Goal: Information Seeking & Learning: Learn about a topic

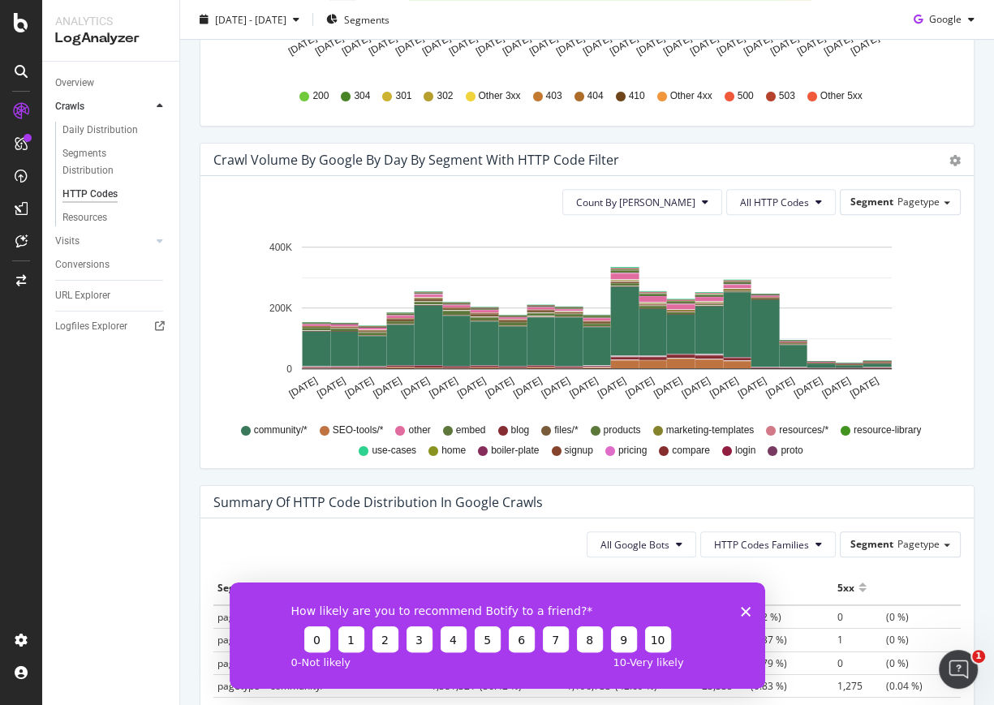
scroll to position [708, 0]
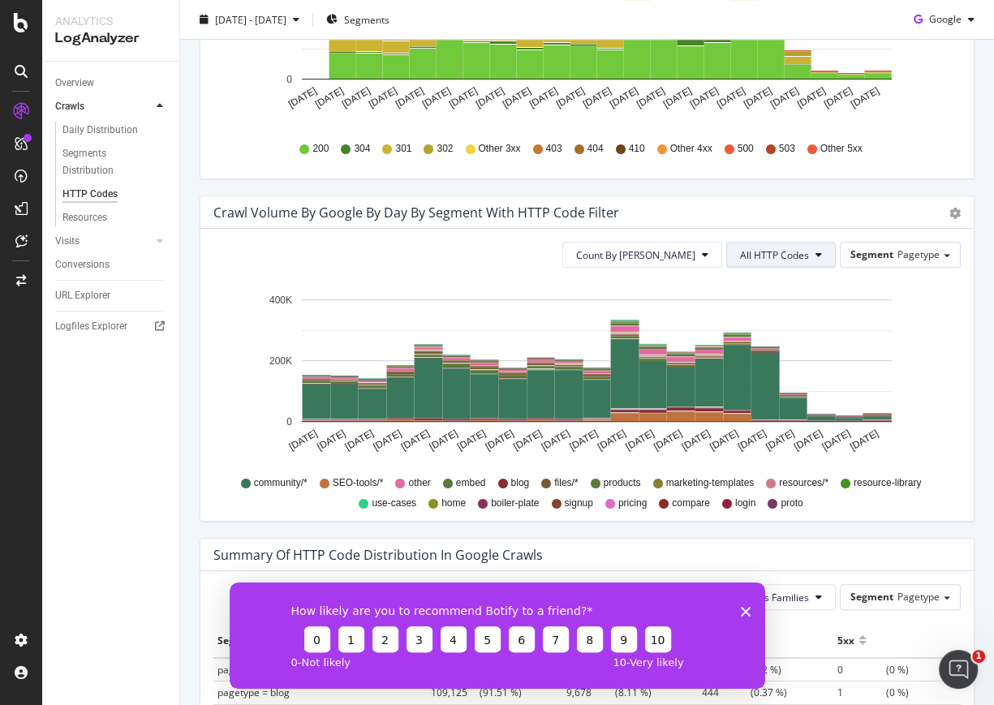
click at [812, 262] on button "All HTTP Codes" at bounding box center [781, 255] width 110 height 26
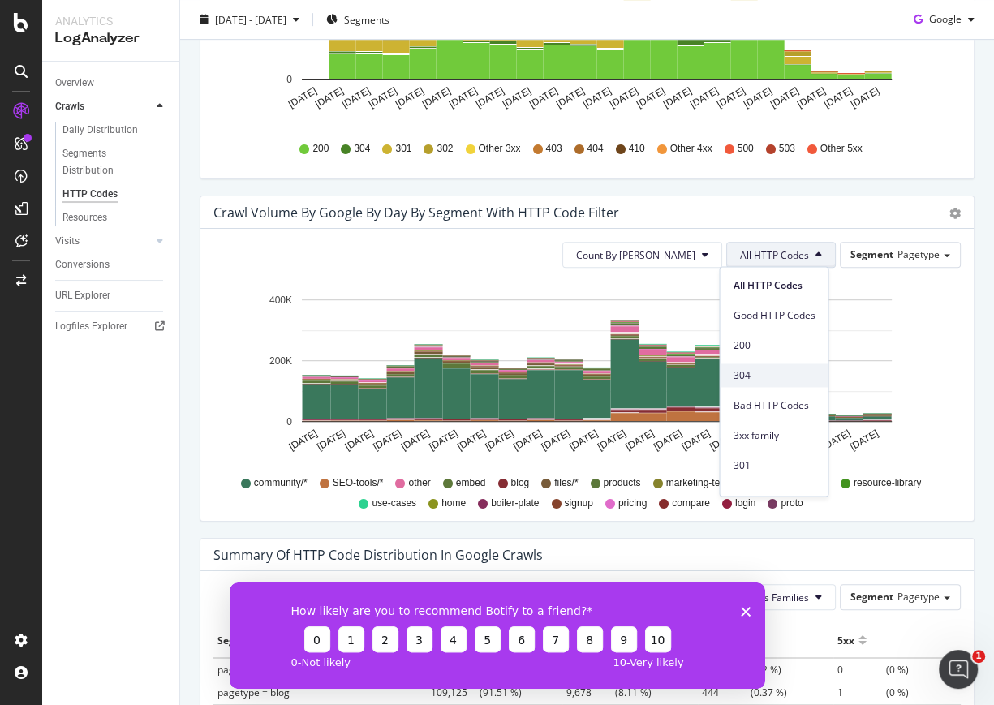
click at [797, 376] on span "304" at bounding box center [773, 375] width 82 height 15
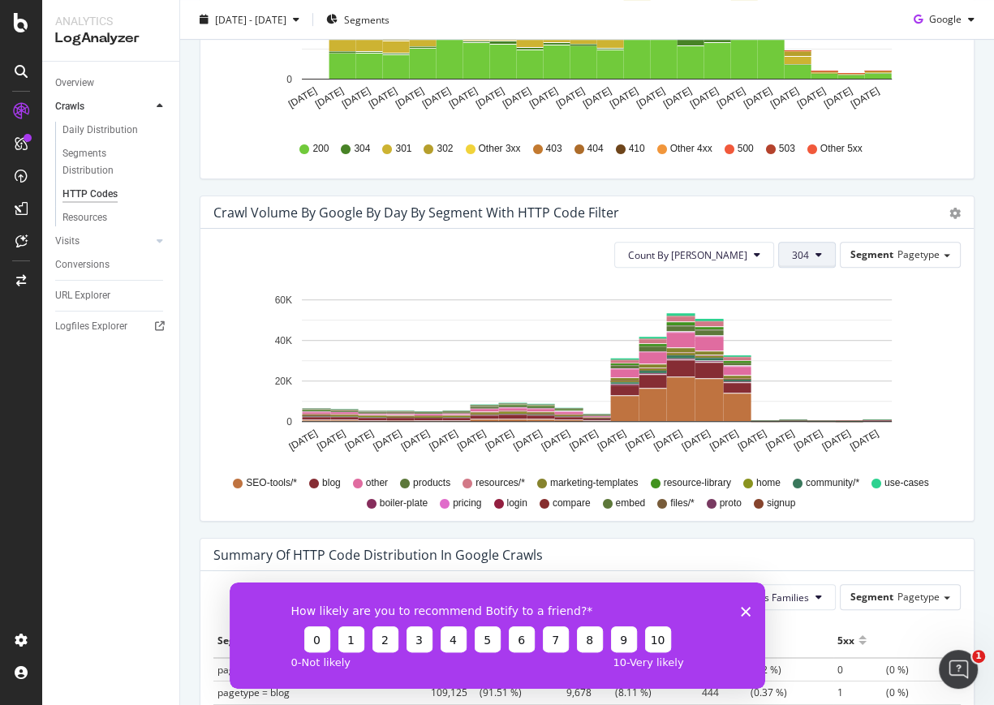
click at [792, 258] on span "304" at bounding box center [800, 255] width 17 height 14
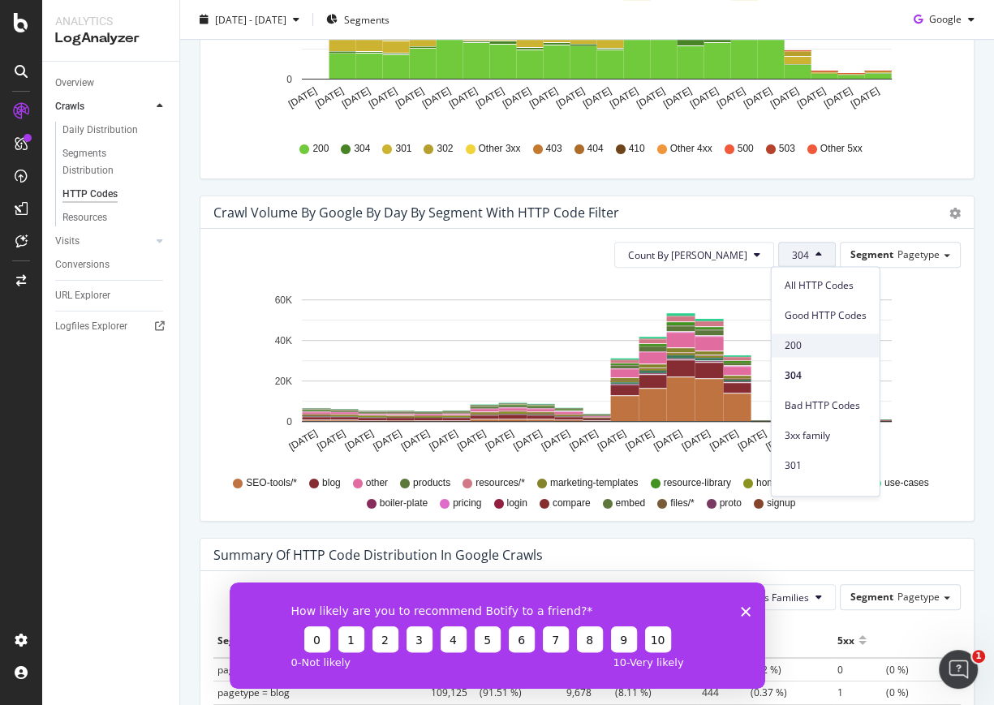
click at [804, 338] on span "200" at bounding box center [825, 345] width 82 height 15
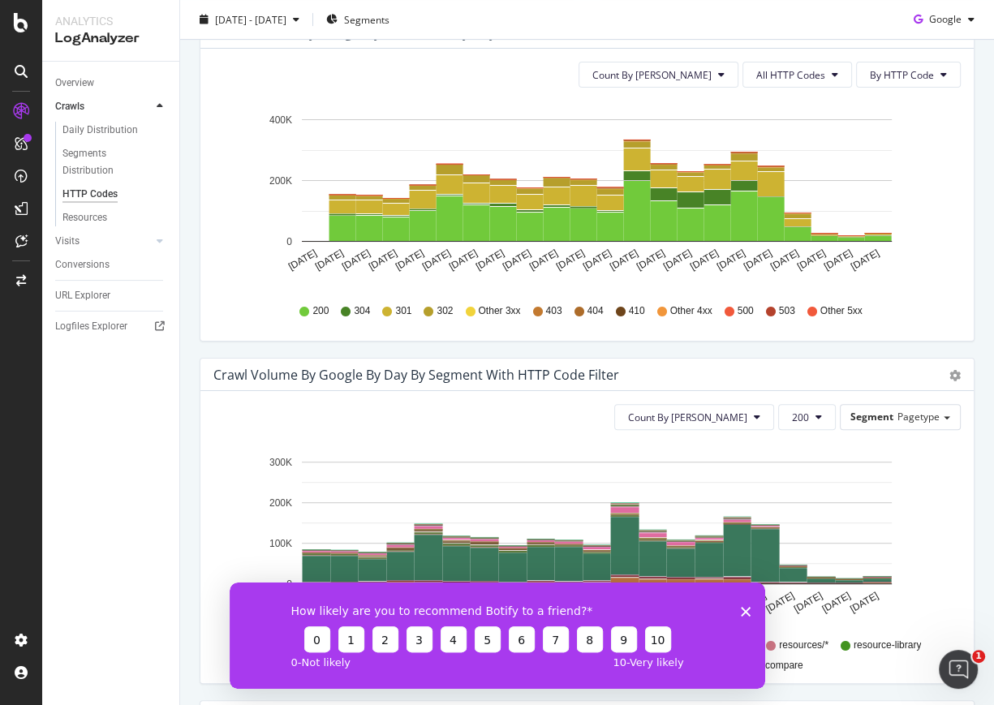
scroll to position [531, 0]
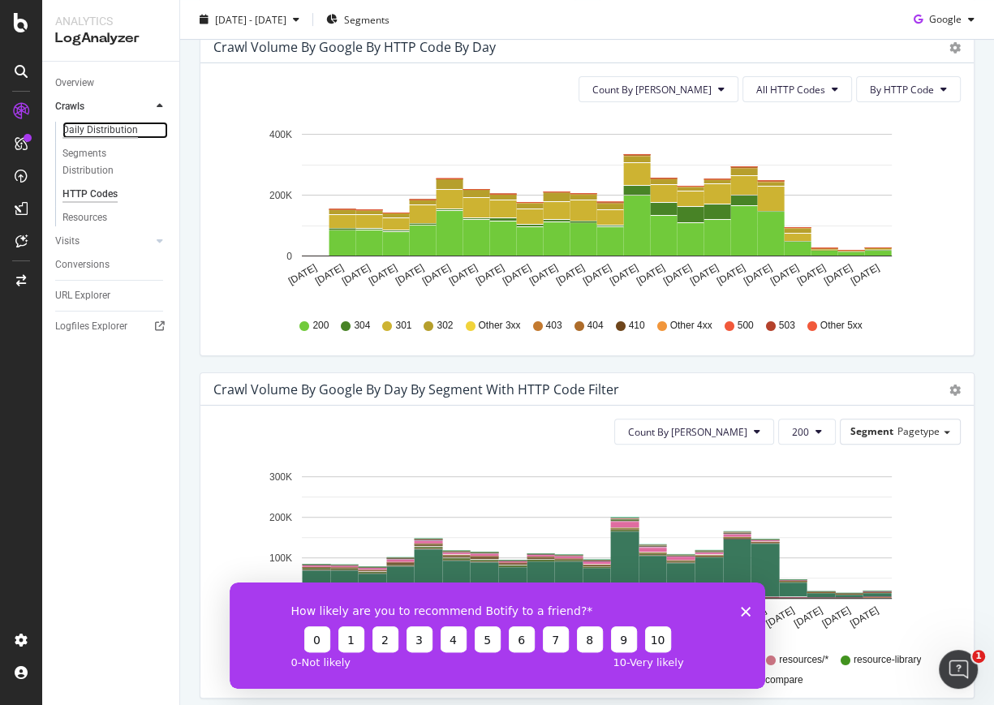
click at [84, 129] on div "Daily Distribution" at bounding box center [99, 130] width 75 height 17
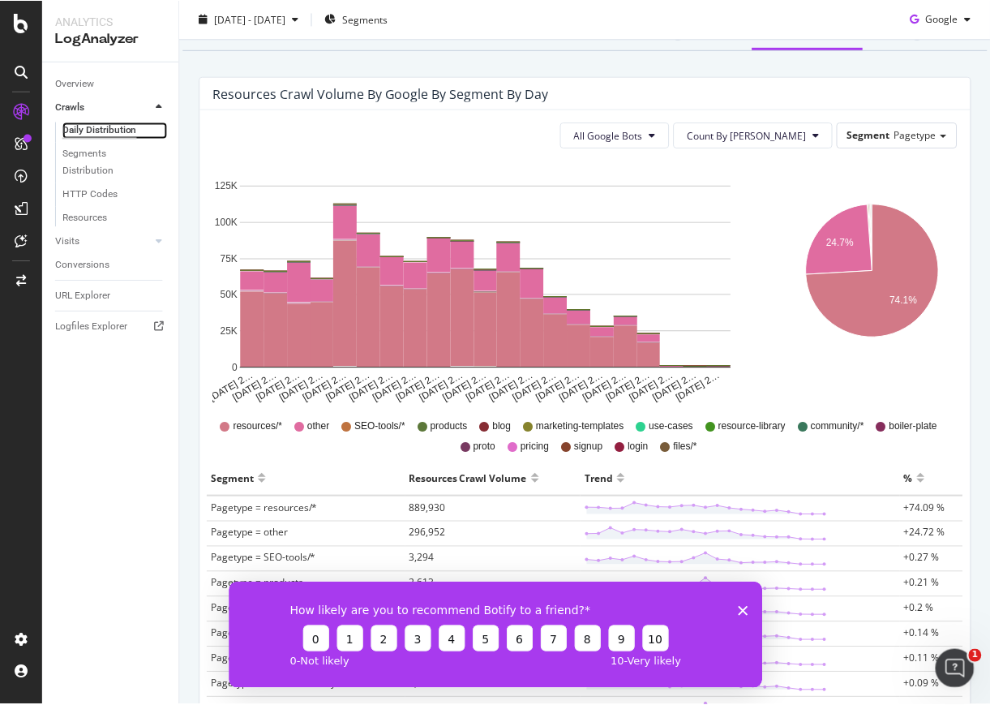
scroll to position [298, 0]
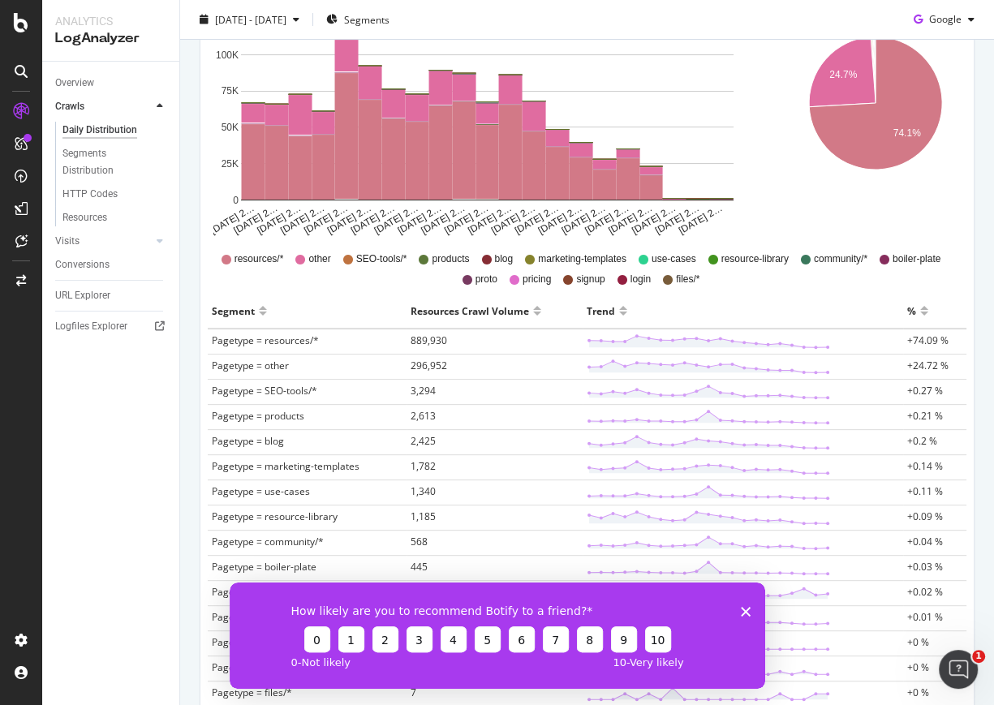
click at [745, 610] on polygon "Close survey" at bounding box center [745, 611] width 10 height 10
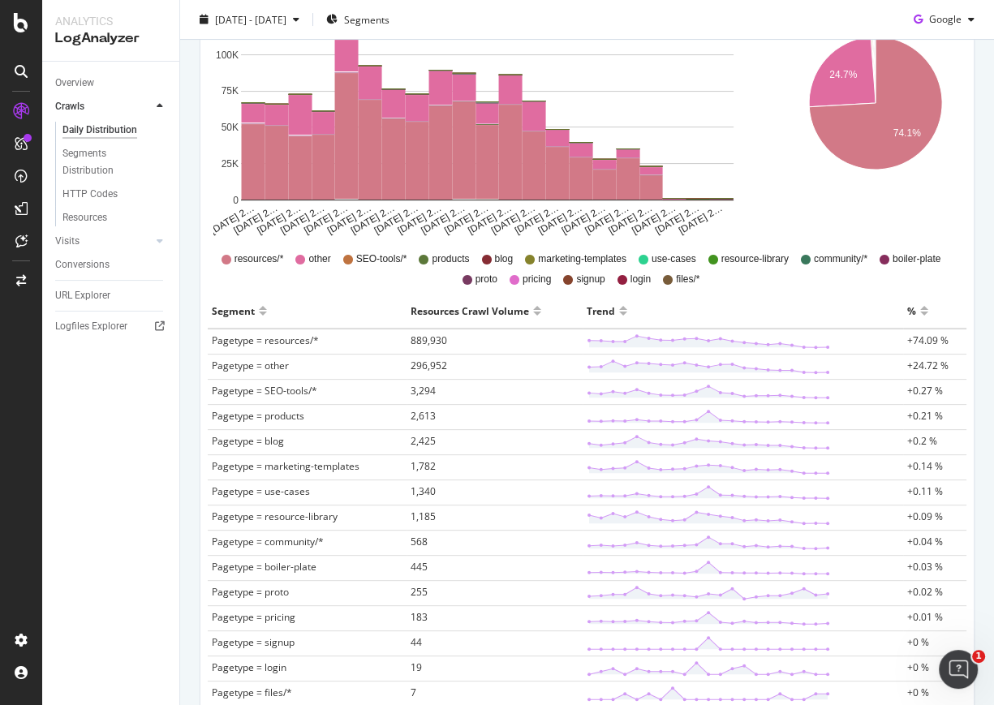
click at [289, 338] on span "Pagetype = resources/*" at bounding box center [265, 340] width 107 height 14
click at [420, 376] on td "296,952" at bounding box center [494, 366] width 177 height 25
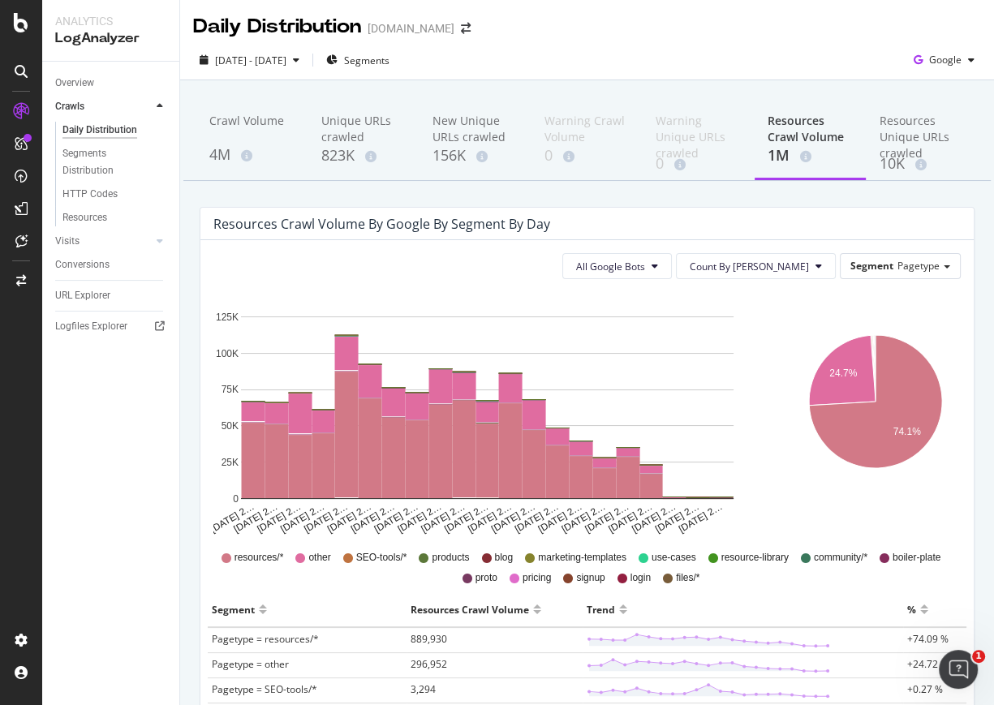
click at [342, 640] on td "Pagetype = resources/*" at bounding box center [307, 640] width 199 height 26
click at [458, 637] on td "889,930" at bounding box center [494, 640] width 177 height 26
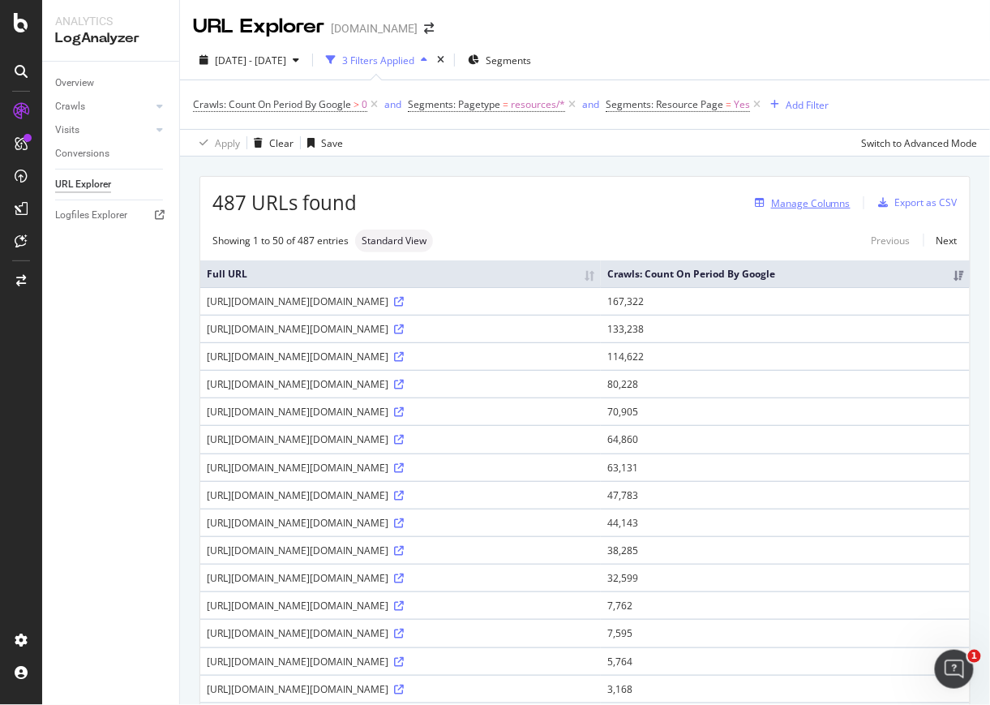
click at [822, 197] on div "Manage Columns" at bounding box center [810, 203] width 79 height 14
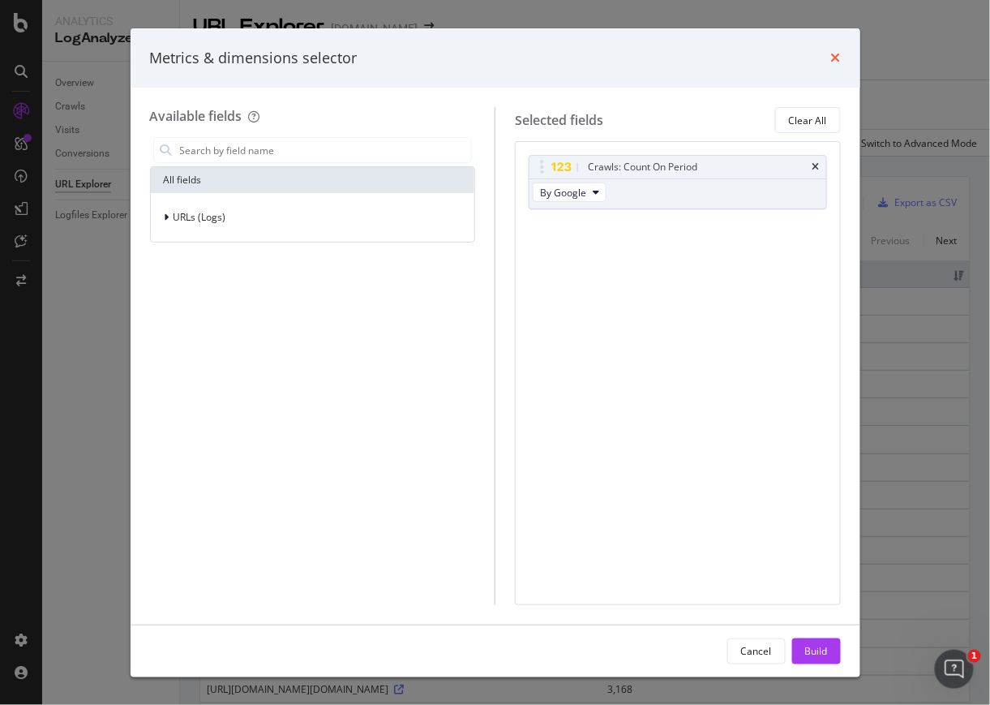
click at [834, 51] on icon "times" at bounding box center [836, 57] width 10 height 13
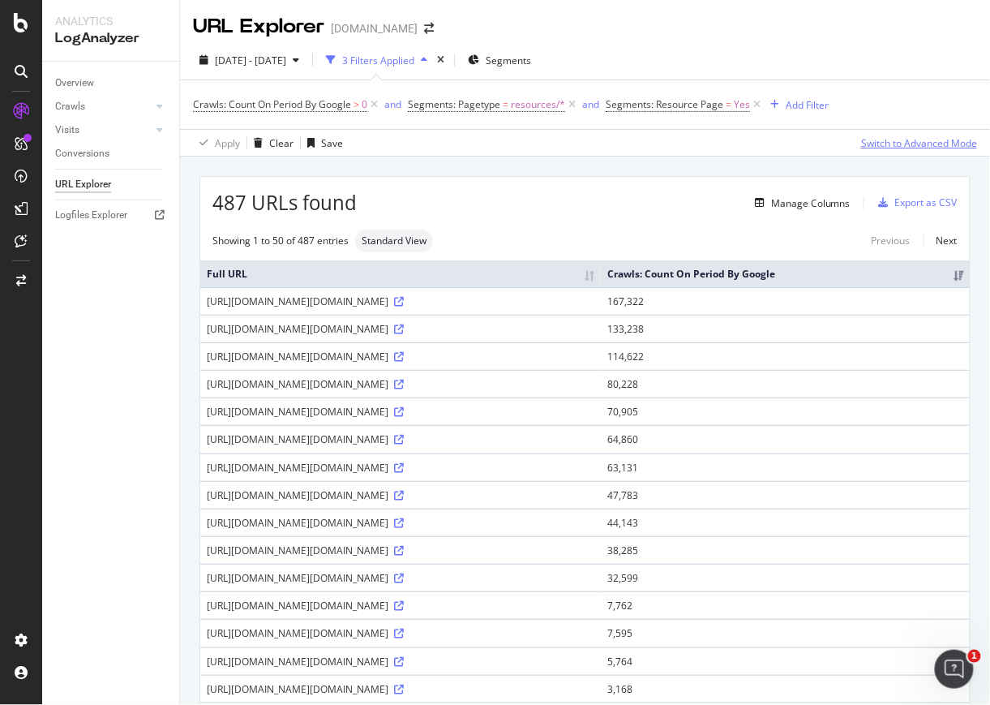
click at [941, 140] on div "Switch to Advanced Mode" at bounding box center [919, 143] width 116 height 14
click at [938, 138] on div "Switch back to Simple mode" at bounding box center [915, 143] width 126 height 14
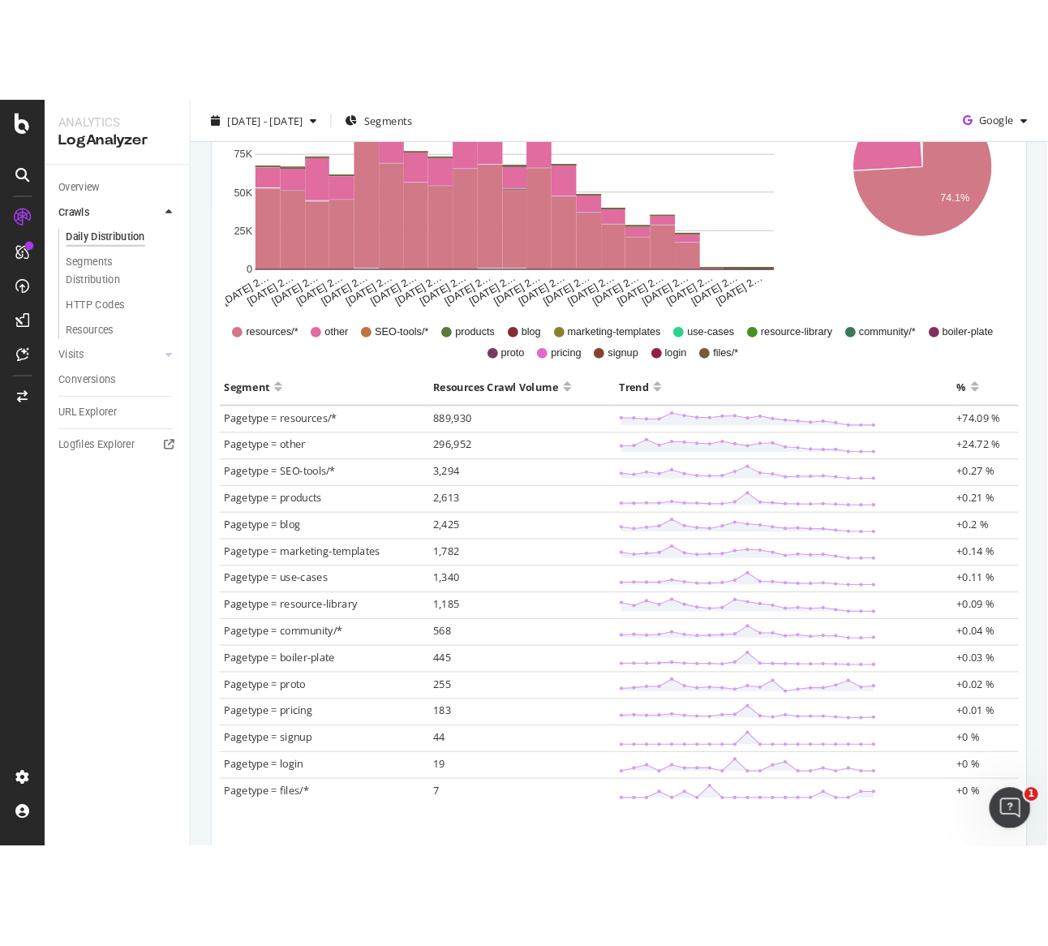
scroll to position [358, 0]
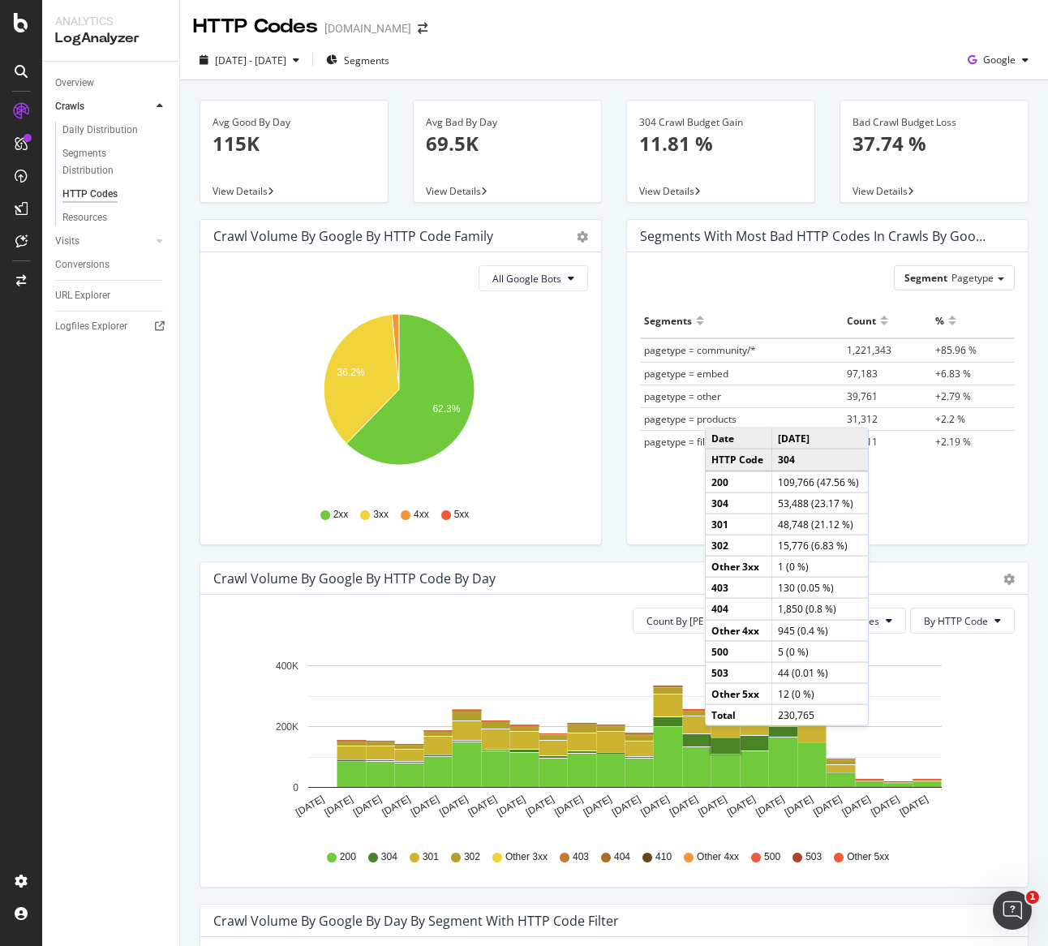
click at [721, 742] on rect "A chart." at bounding box center [725, 745] width 29 height 15
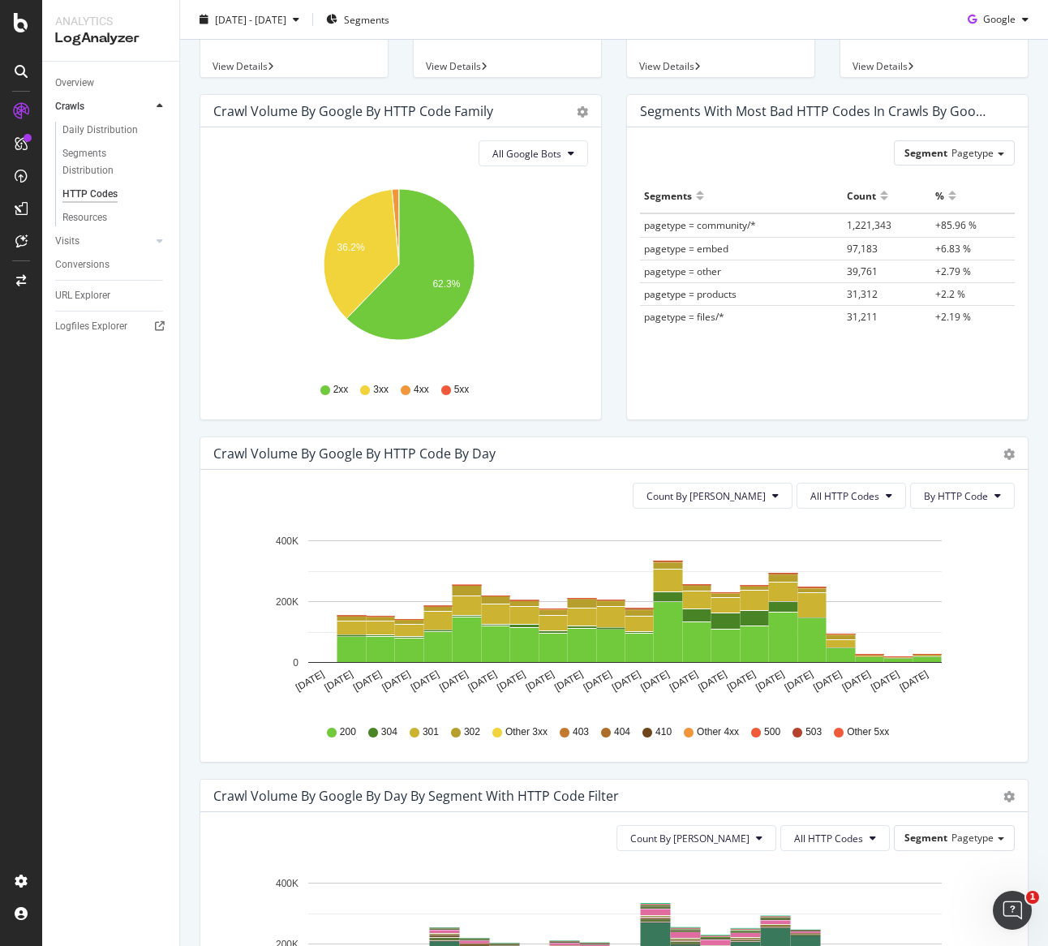
scroll to position [135, 0]
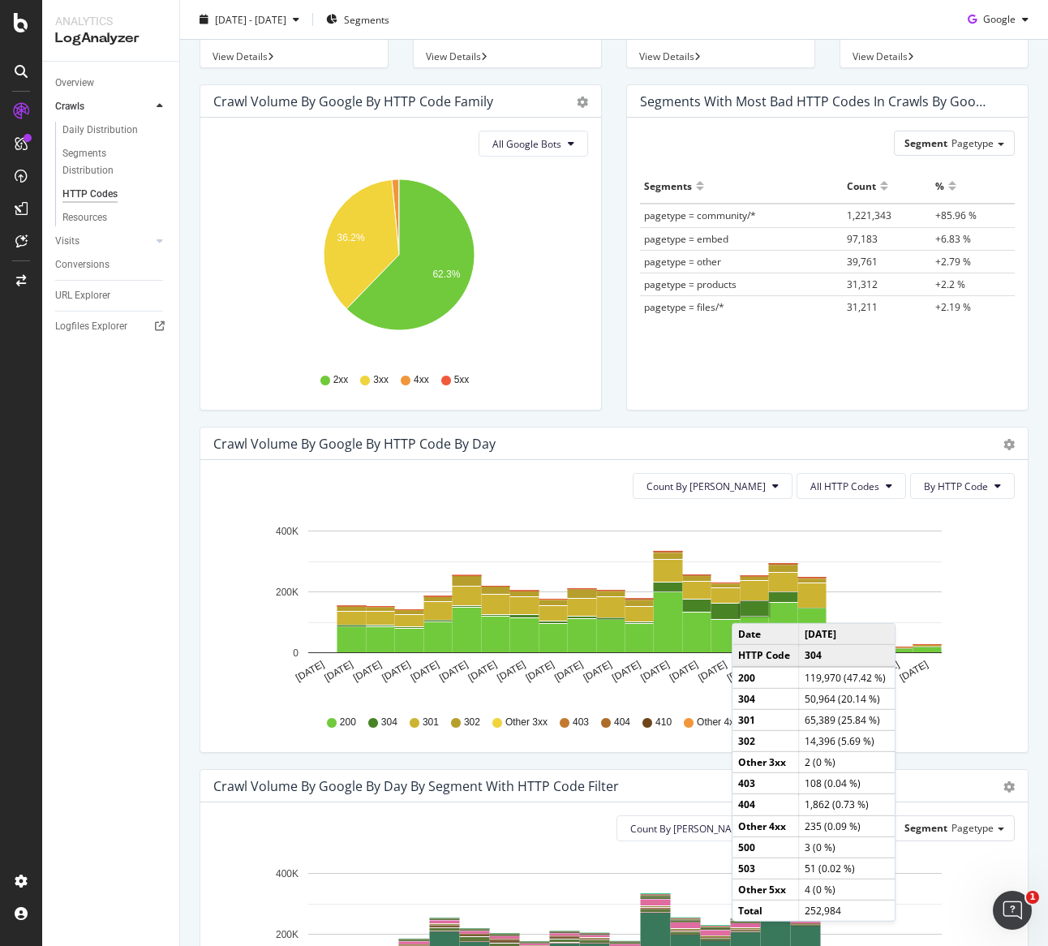
click at [748, 606] on rect "A chart." at bounding box center [755, 608] width 28 height 15
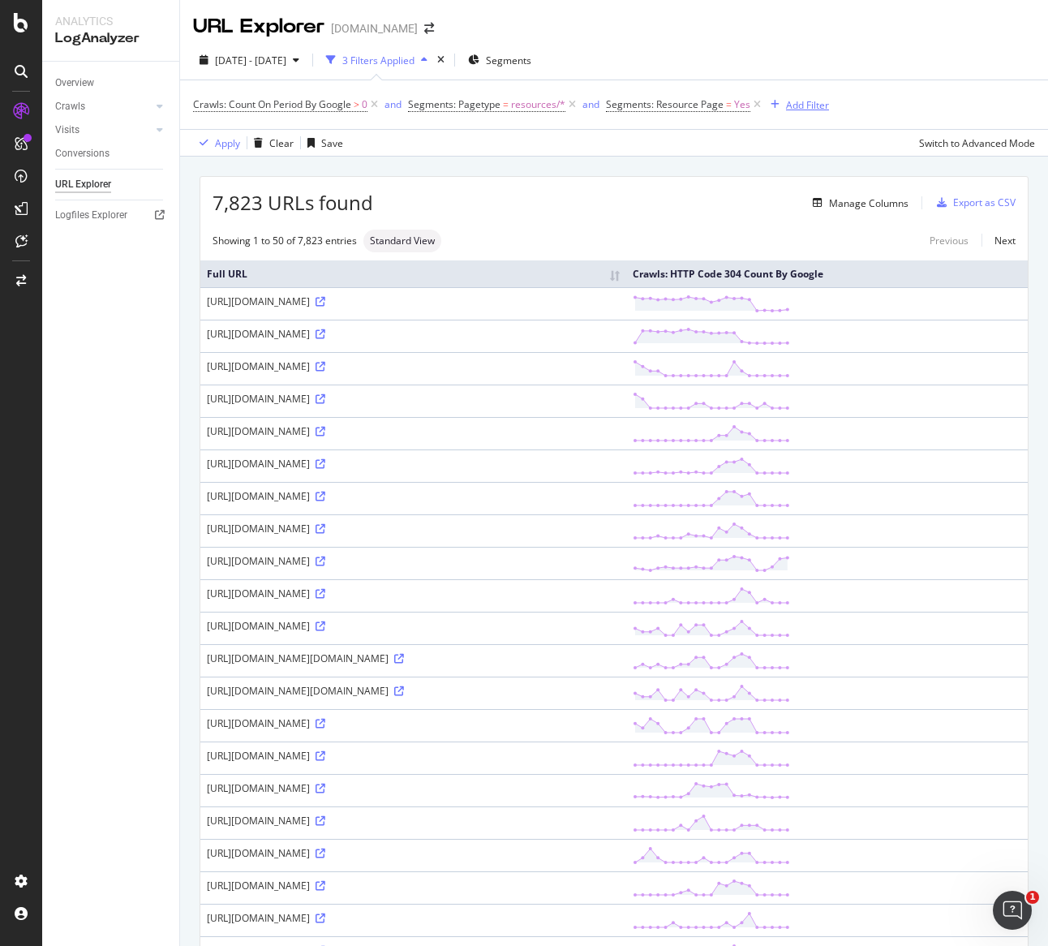
click at [812, 105] on div "Add Filter" at bounding box center [807, 105] width 43 height 14
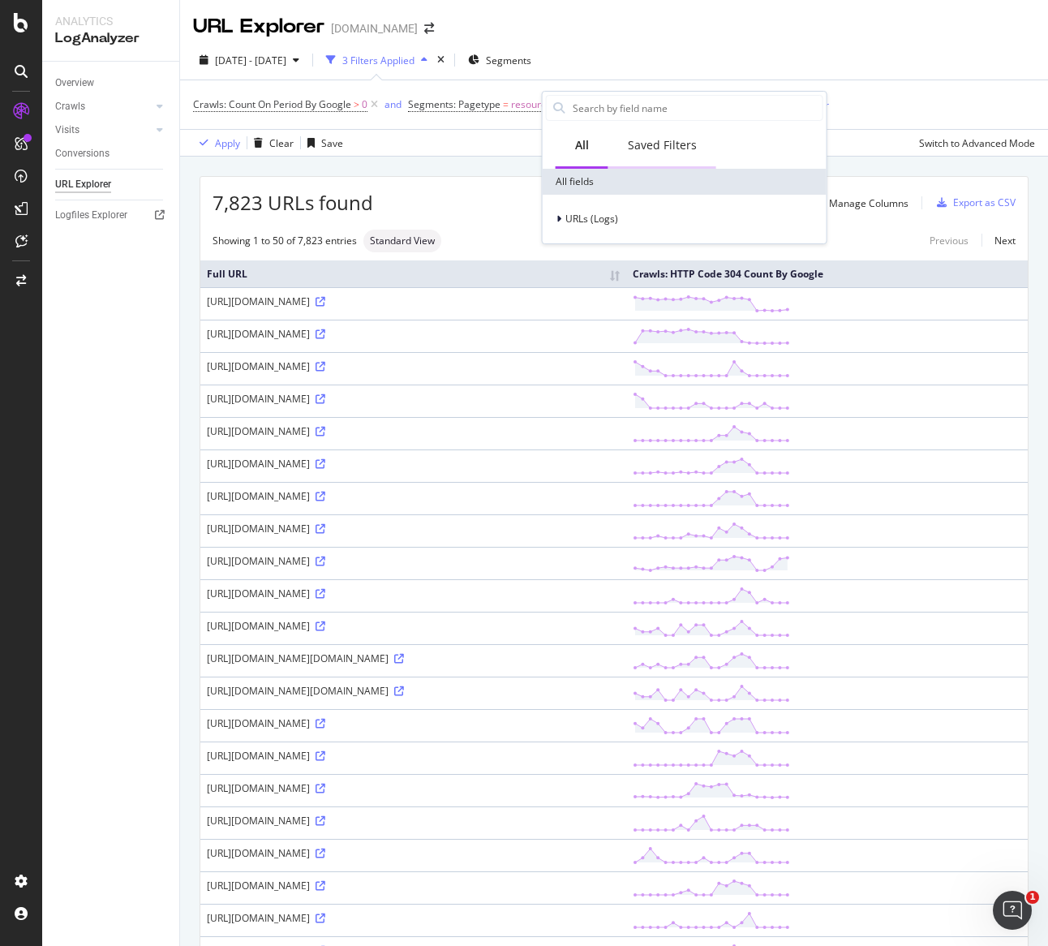
click at [672, 148] on div "Saved Filters" at bounding box center [662, 145] width 69 height 16
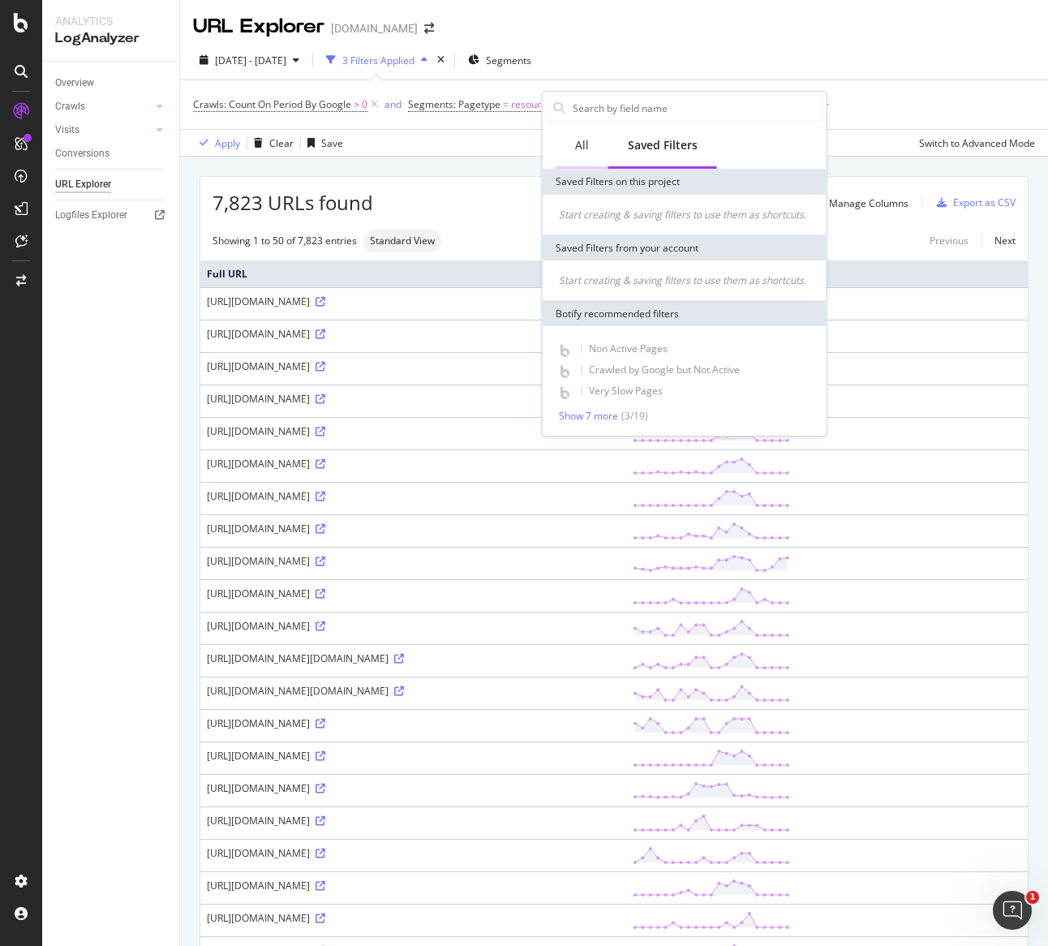
click at [585, 140] on div "All" at bounding box center [582, 145] width 14 height 16
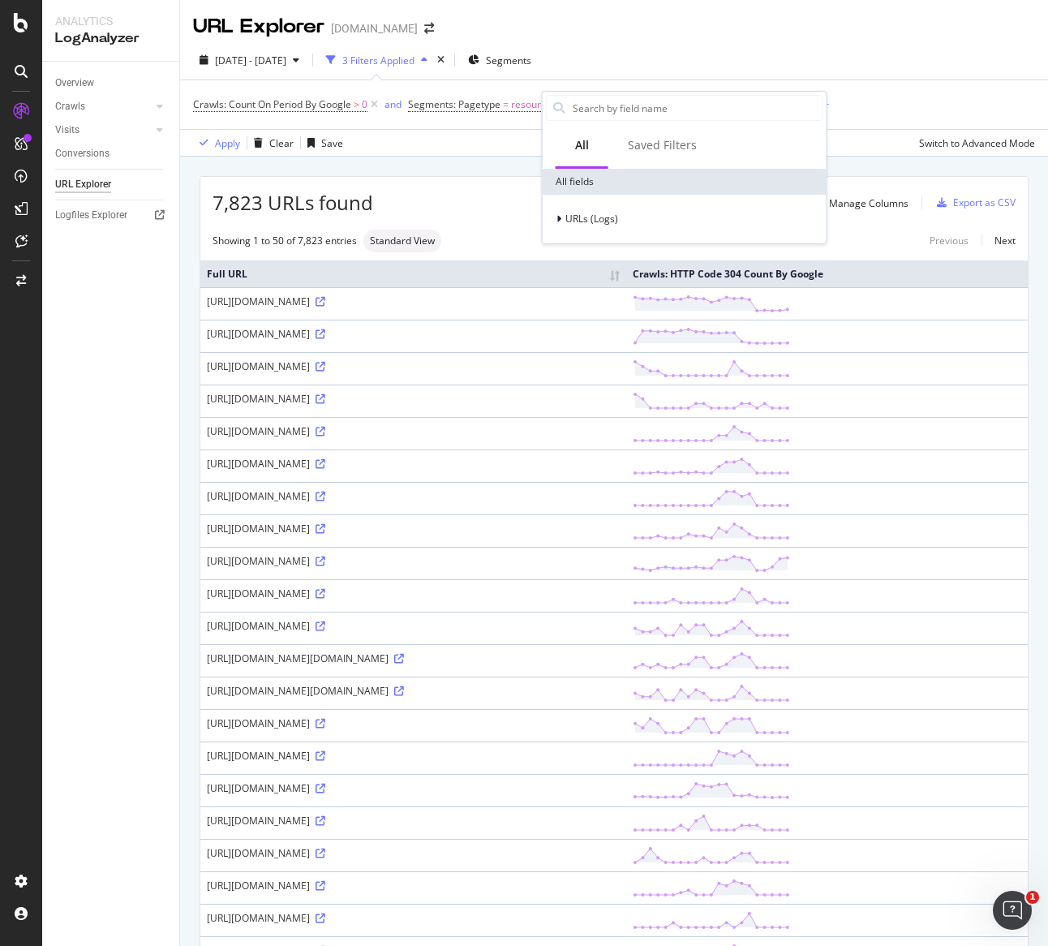
click at [406, 135] on div "Apply Clear Save Switch to Advanced Mode" at bounding box center [614, 142] width 868 height 27
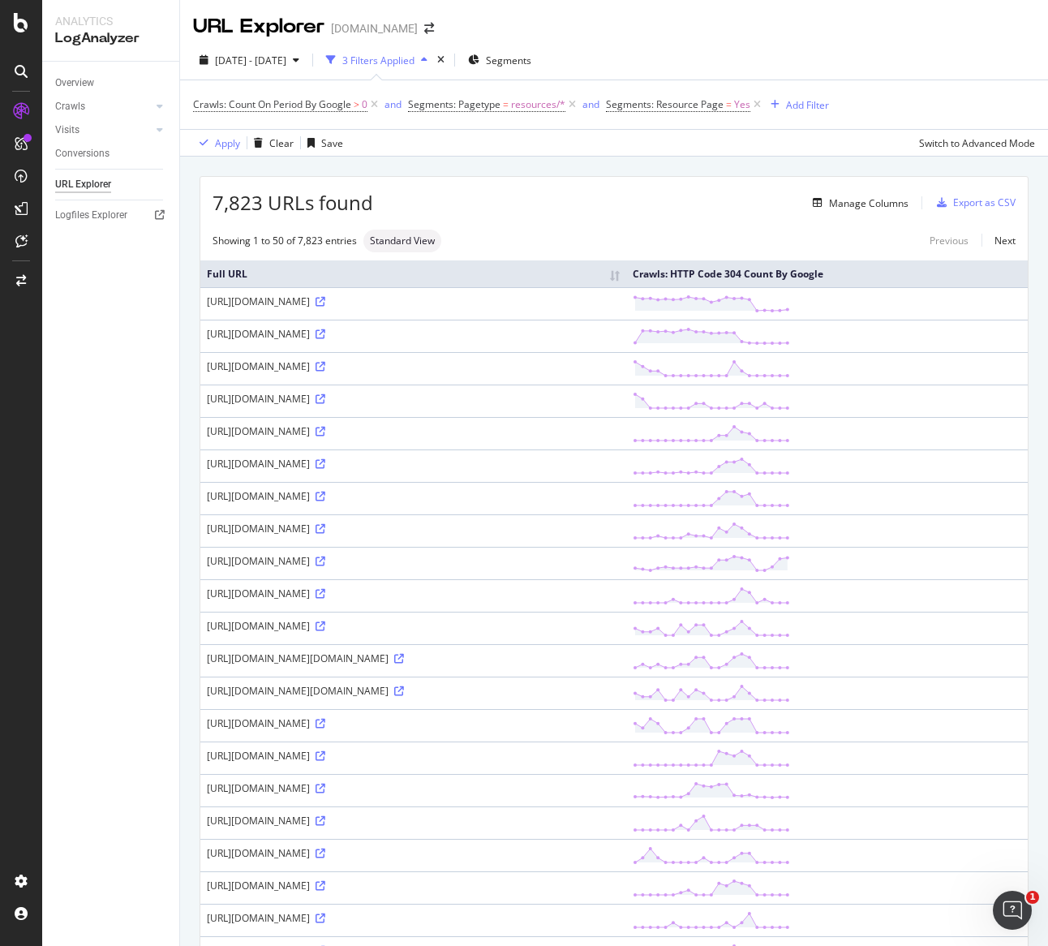
click at [414, 63] on div "3 Filters Applied" at bounding box center [378, 61] width 72 height 14
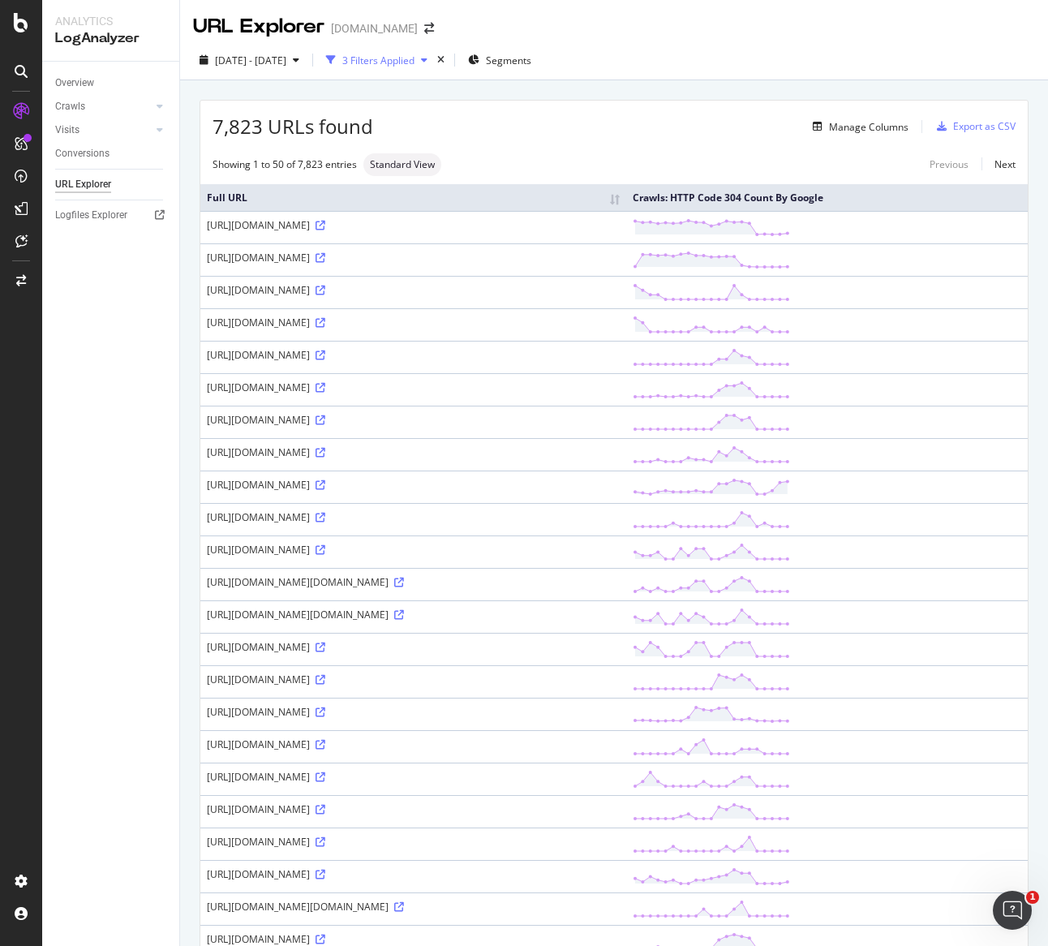
click at [414, 63] on div "3 Filters Applied" at bounding box center [378, 61] width 72 height 14
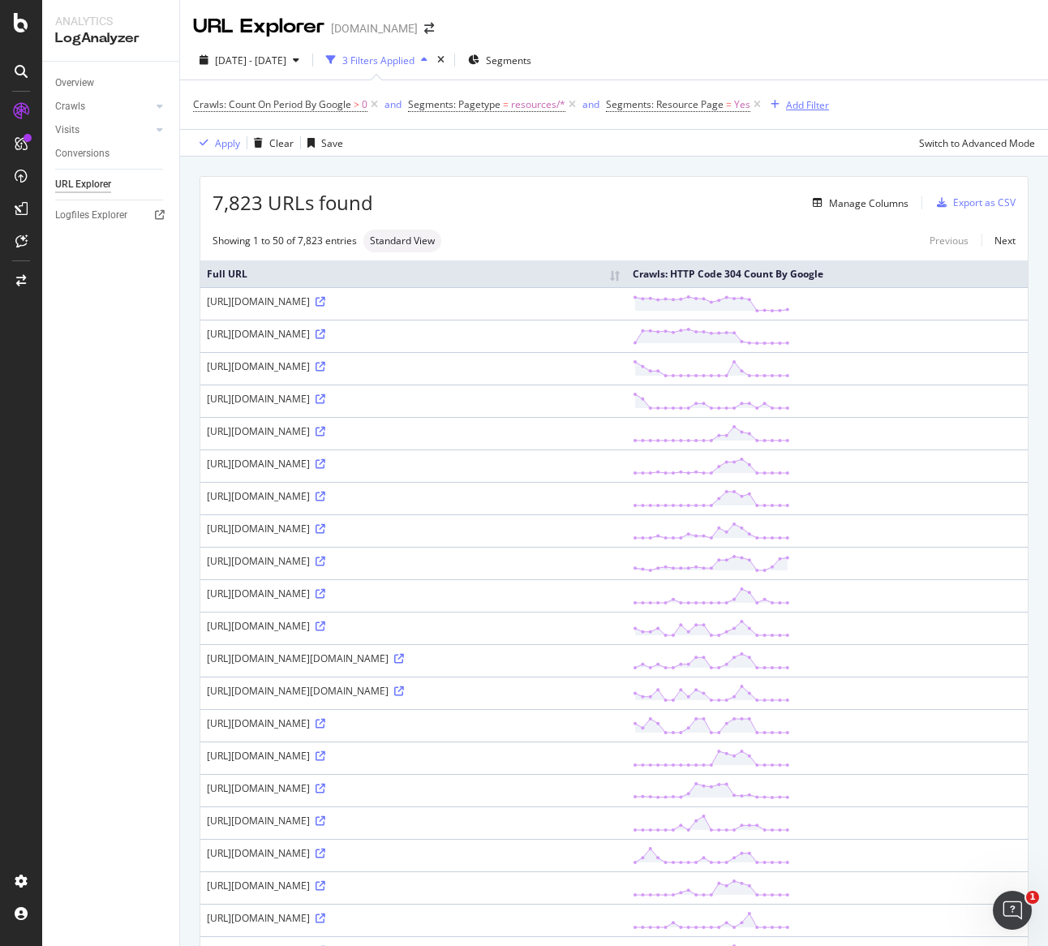
click at [798, 102] on div "Add Filter" at bounding box center [807, 105] width 43 height 14
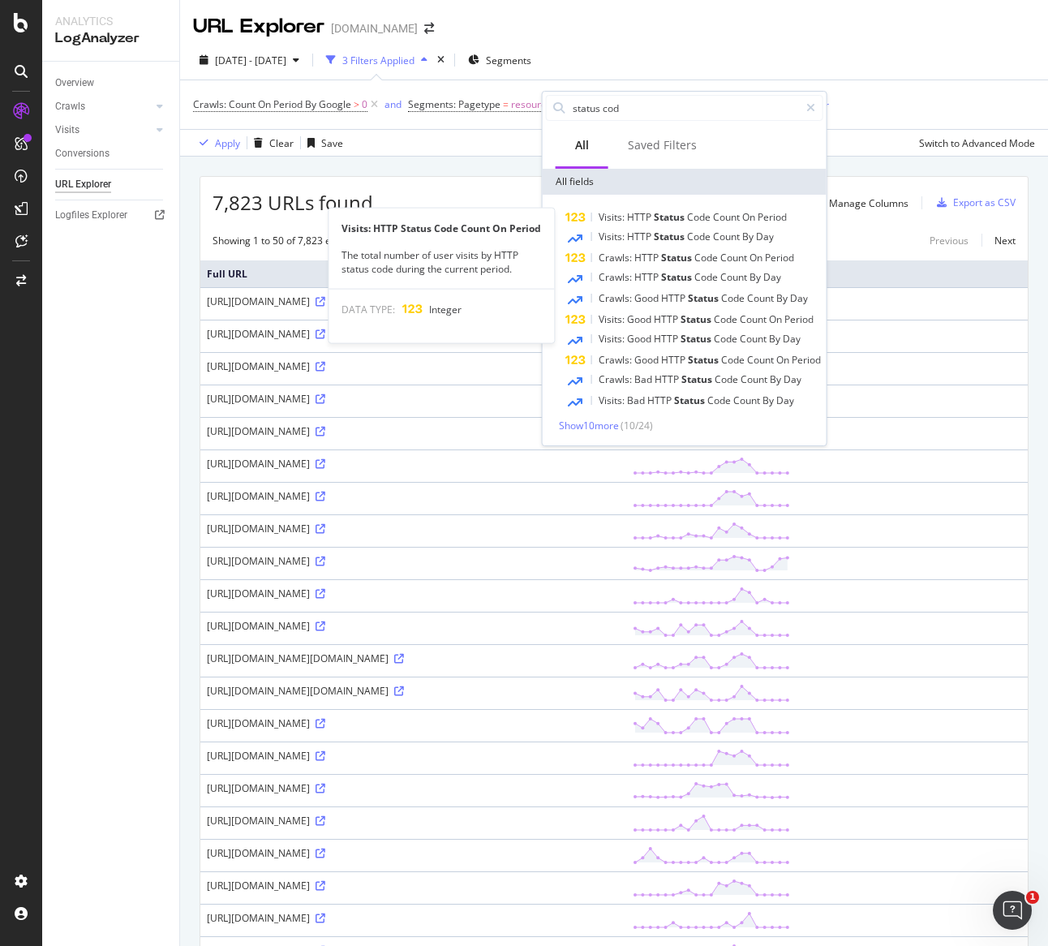
type input "status code"
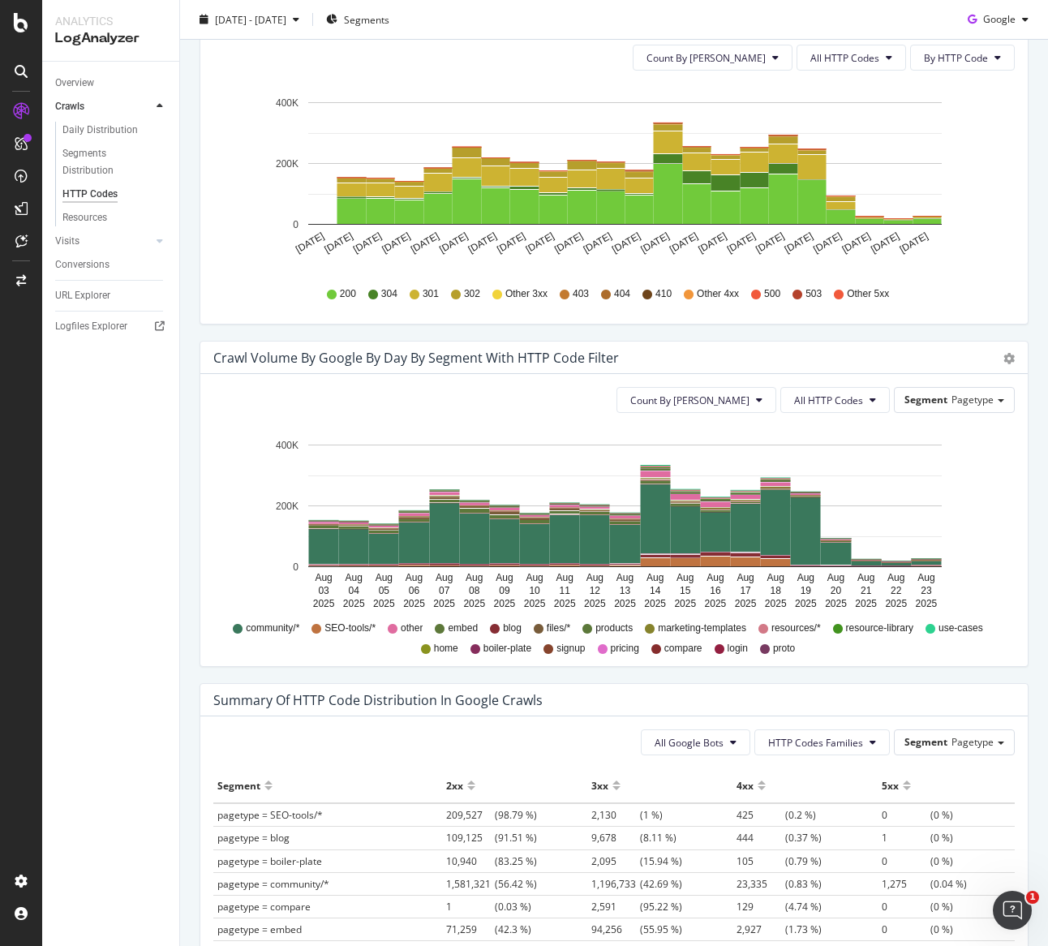
scroll to position [543, 0]
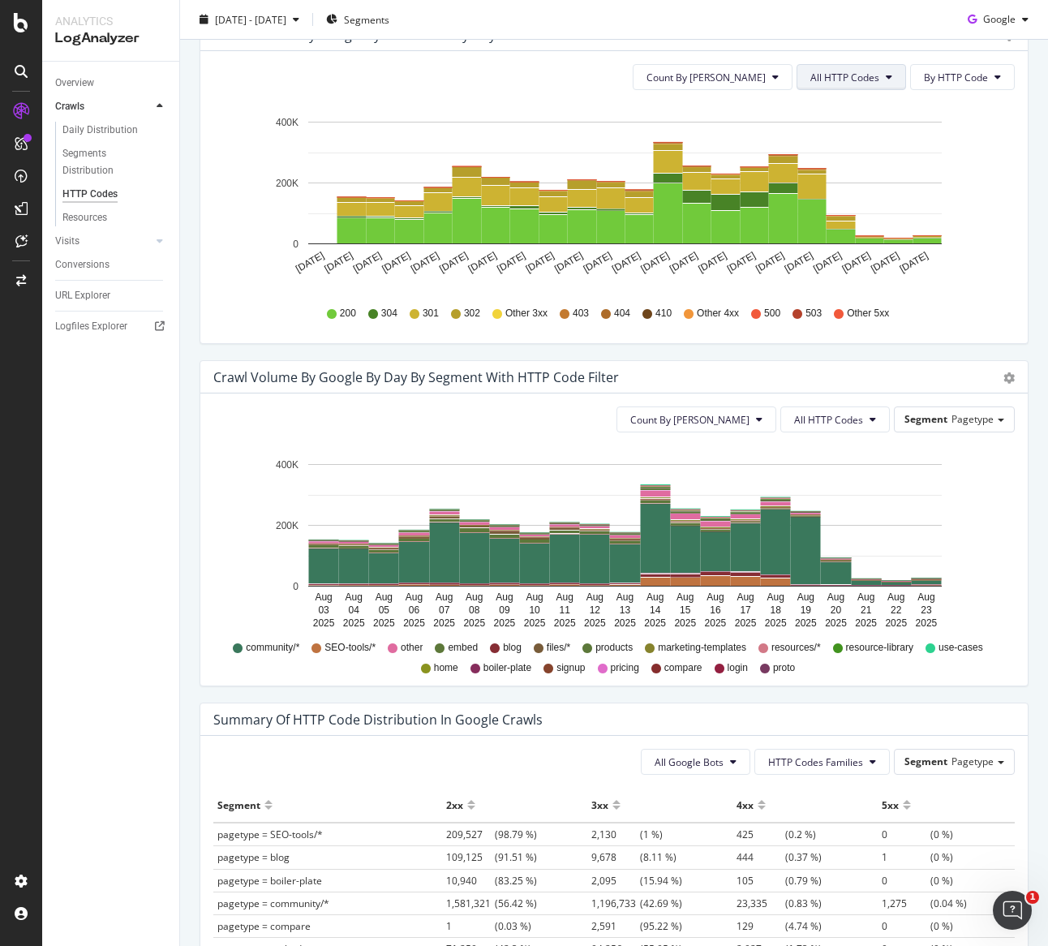
click at [824, 84] on button "All HTTP Codes" at bounding box center [852, 77] width 110 height 26
click at [857, 209] on div "3xx family" at bounding box center [845, 199] width 108 height 24
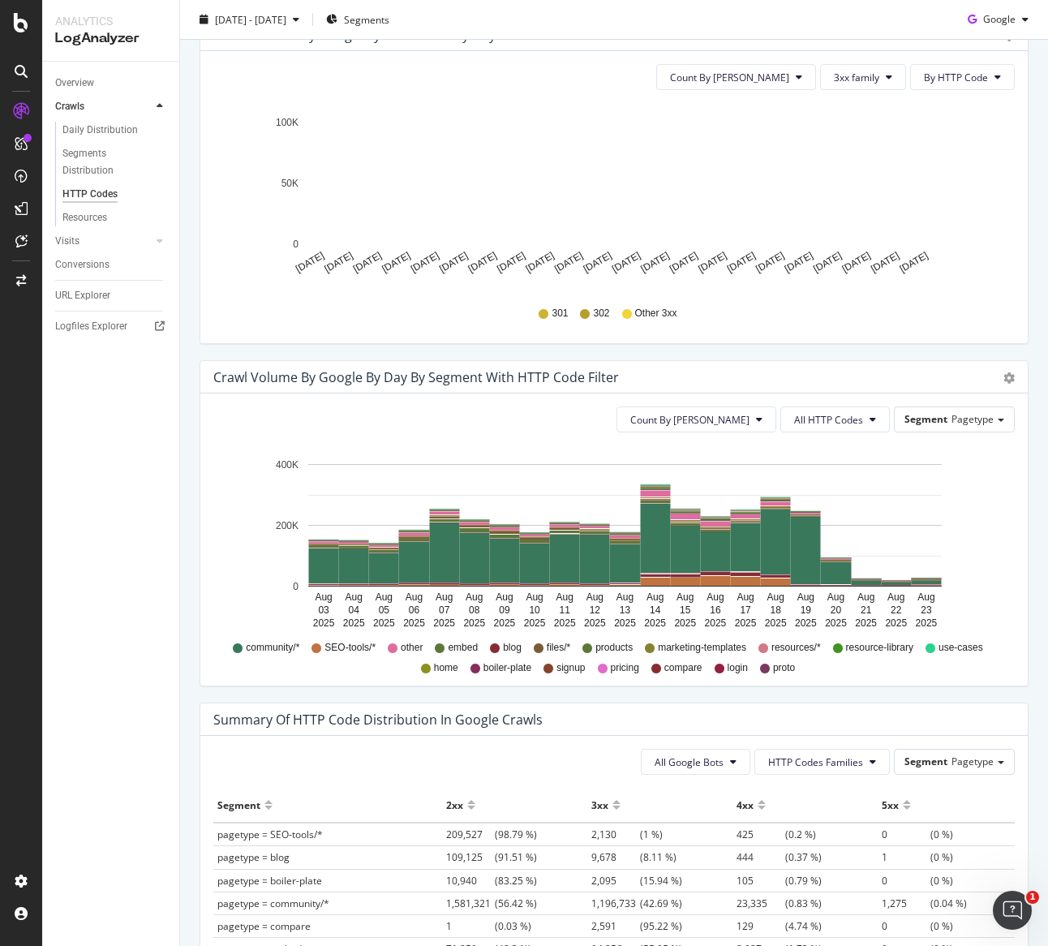
scroll to position [399, 0]
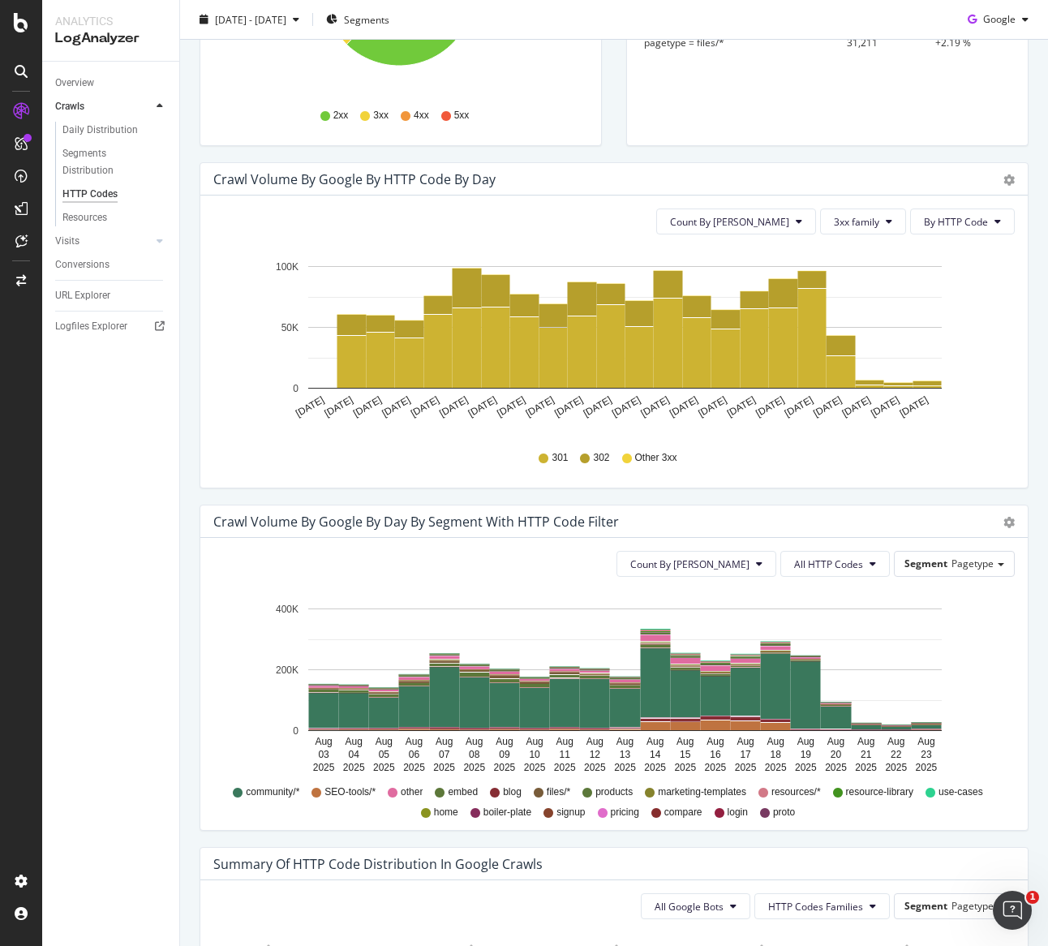
click at [659, 464] on span "Other 3xx" at bounding box center [656, 458] width 42 height 14
click at [612, 457] on div "301 302 Other 3xx" at bounding box center [613, 458] width 785 height 37
click at [939, 225] on span "By HTTP Code" at bounding box center [956, 222] width 64 height 14
click at [429, 186] on div "Crawl Volume by google by HTTP Code by Day" at bounding box center [354, 179] width 282 height 16
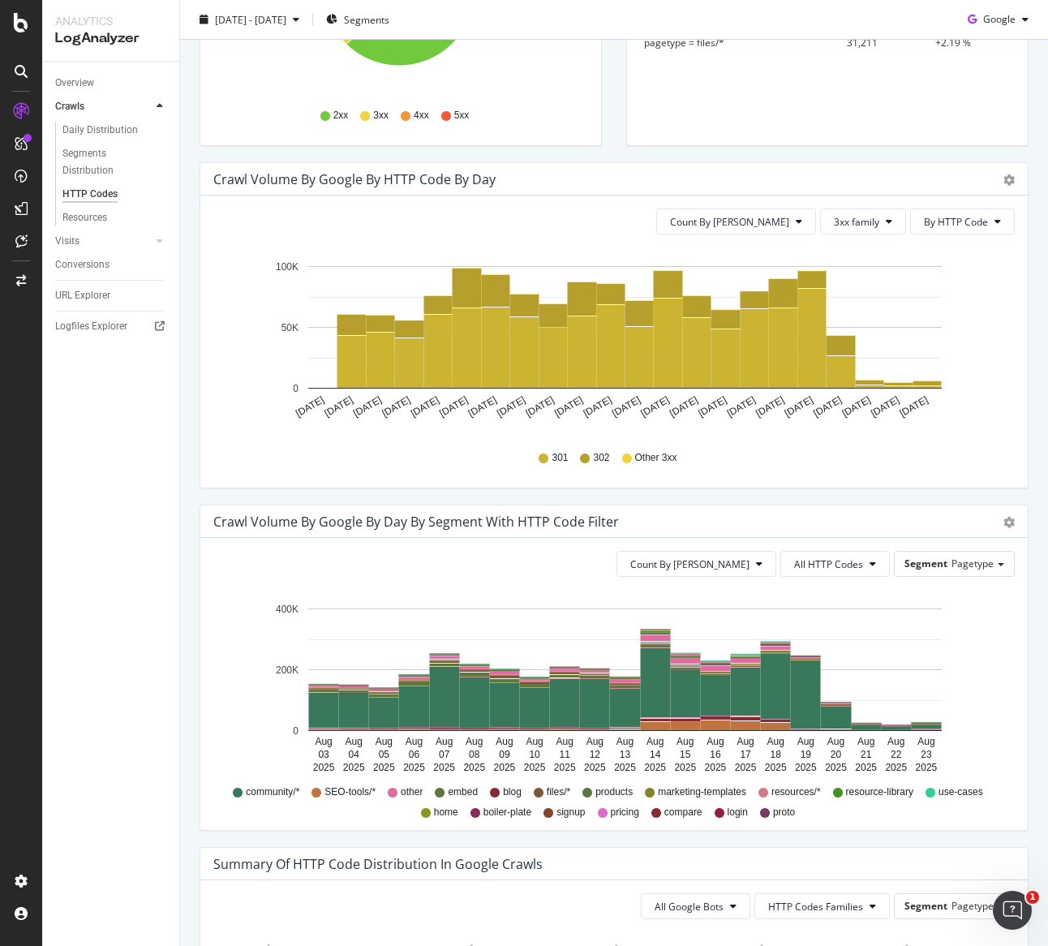
click at [429, 182] on div "Crawl Volume by google by HTTP Code by Day" at bounding box center [354, 179] width 282 height 16
click at [783, 220] on button "Count By [PERSON_NAME]" at bounding box center [736, 221] width 160 height 26
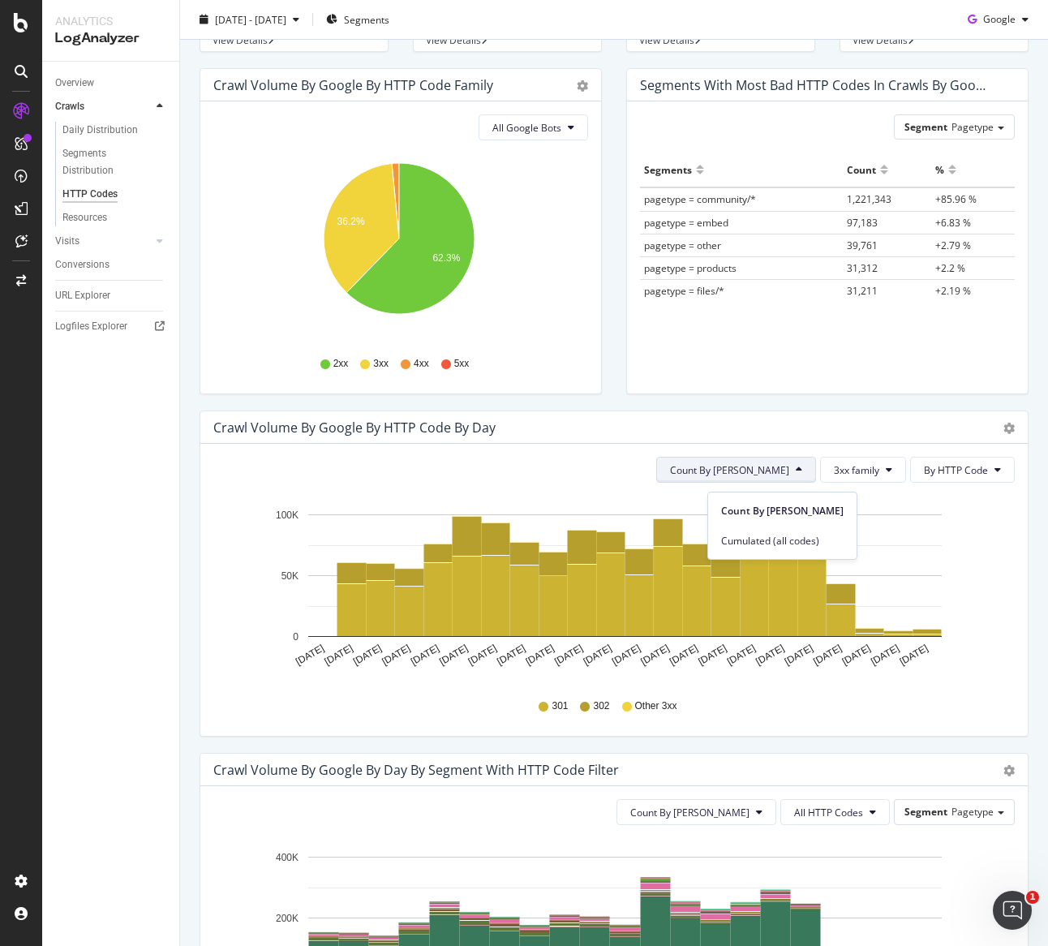
scroll to position [132, 0]
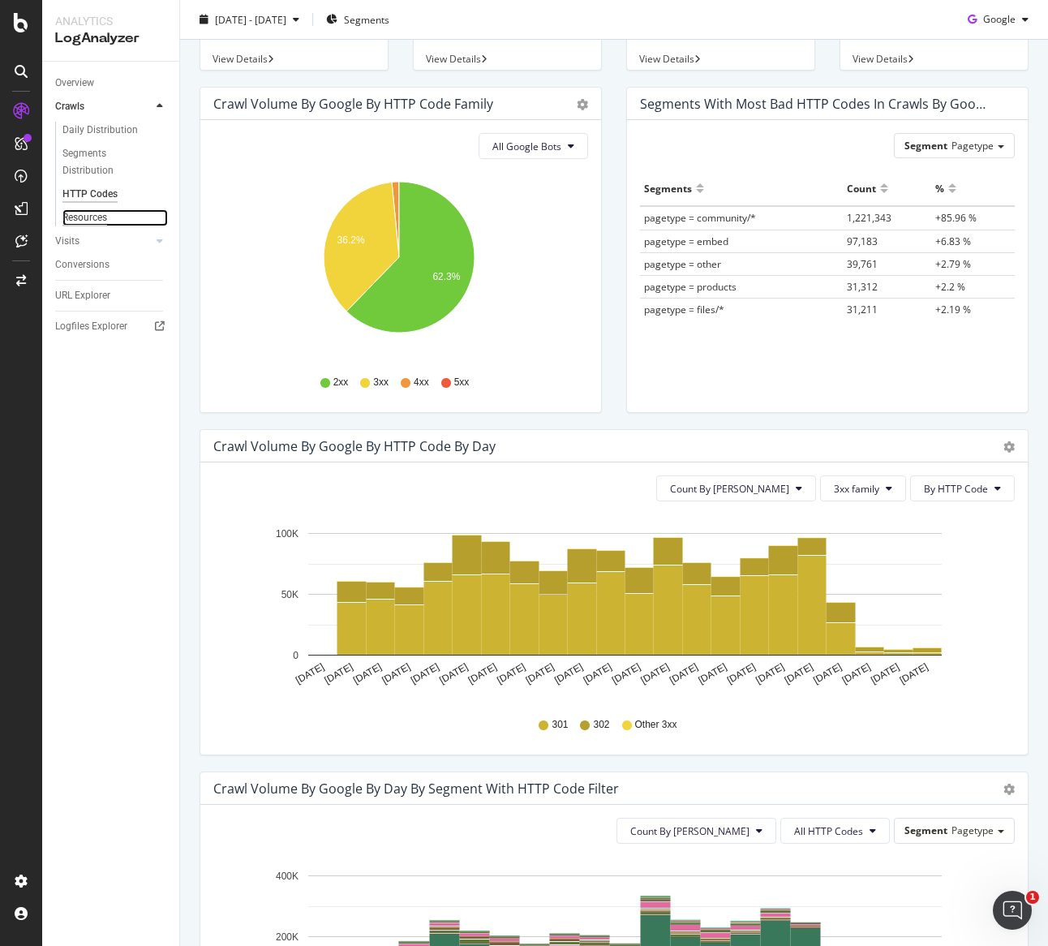
click at [76, 213] on div "Resources" at bounding box center [84, 217] width 45 height 17
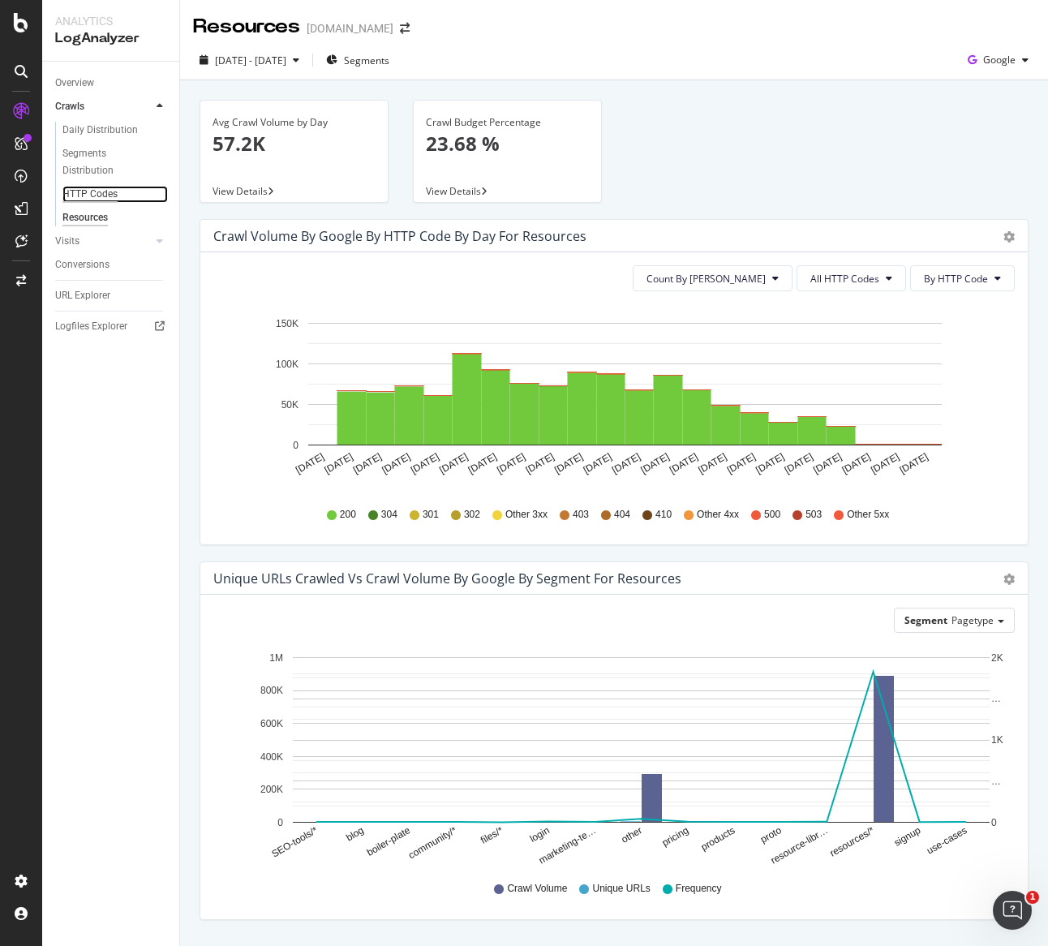
click at [92, 195] on div "HTTP Codes" at bounding box center [89, 194] width 55 height 17
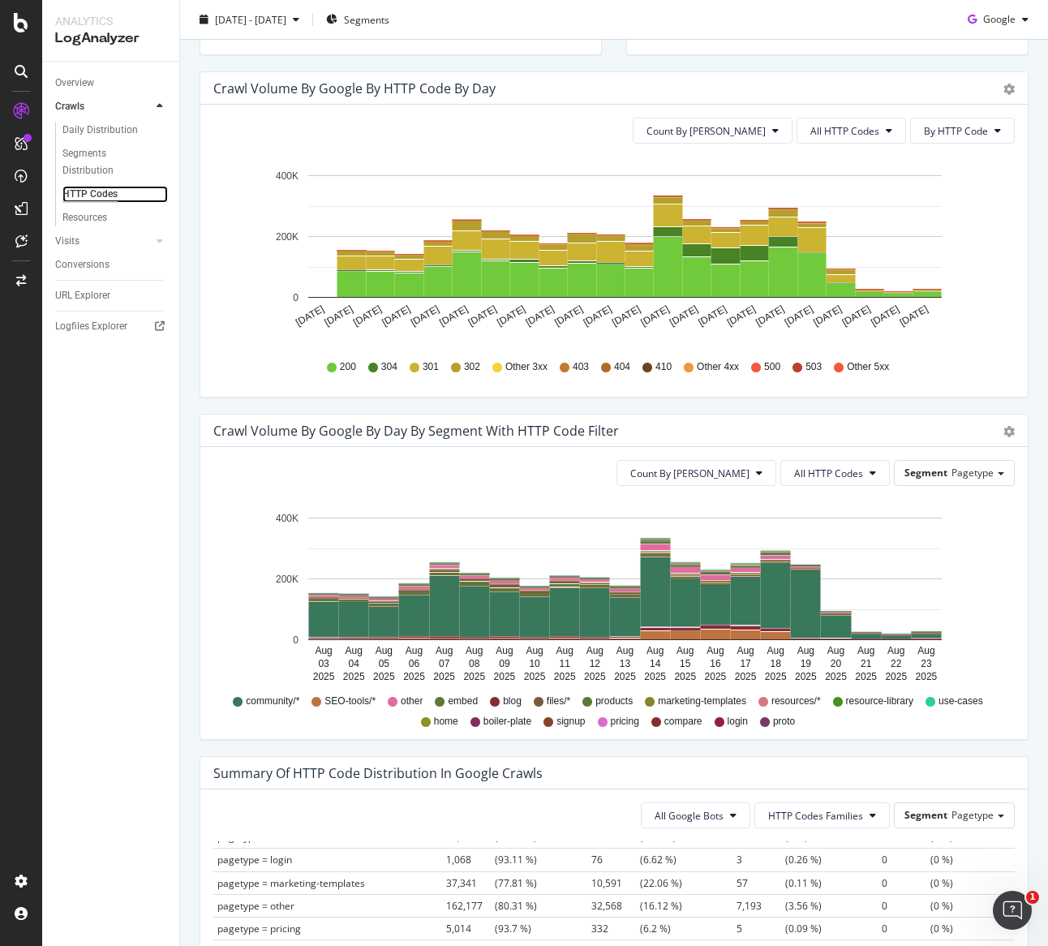
scroll to position [386, 0]
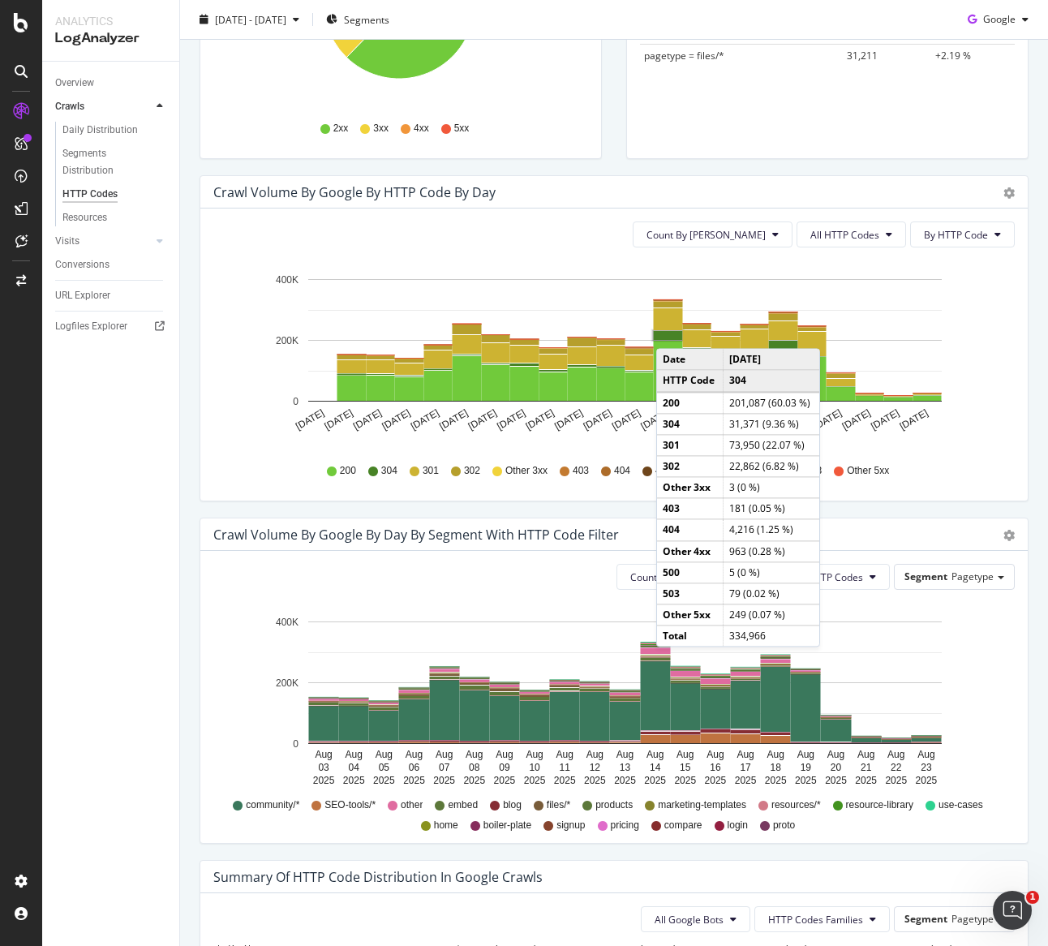
click at [672, 332] on rect "A chart." at bounding box center [668, 335] width 29 height 9
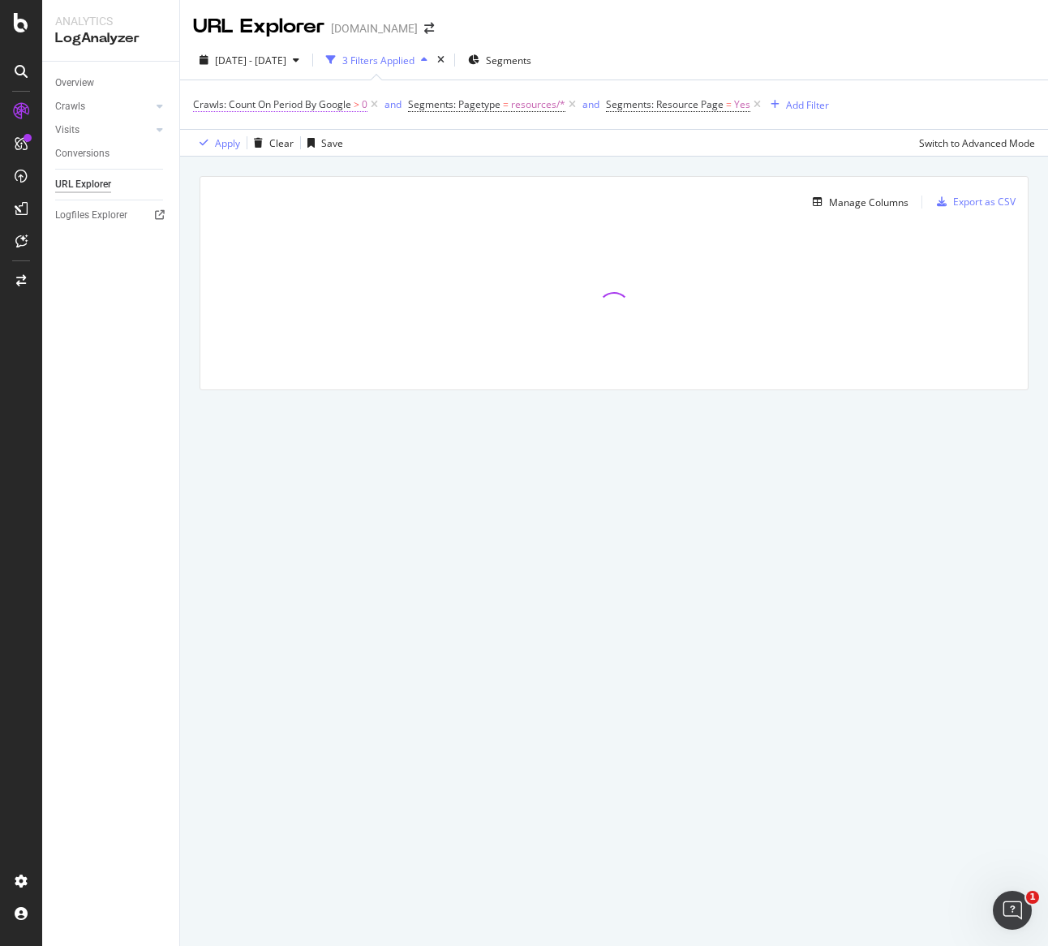
click at [337, 99] on span "Crawls: Count On Period By Google" at bounding box center [272, 104] width 158 height 14
click at [495, 100] on span "Segments: Pagetype" at bounding box center [454, 104] width 92 height 14
click at [801, 99] on div "Add Filter" at bounding box center [807, 105] width 43 height 14
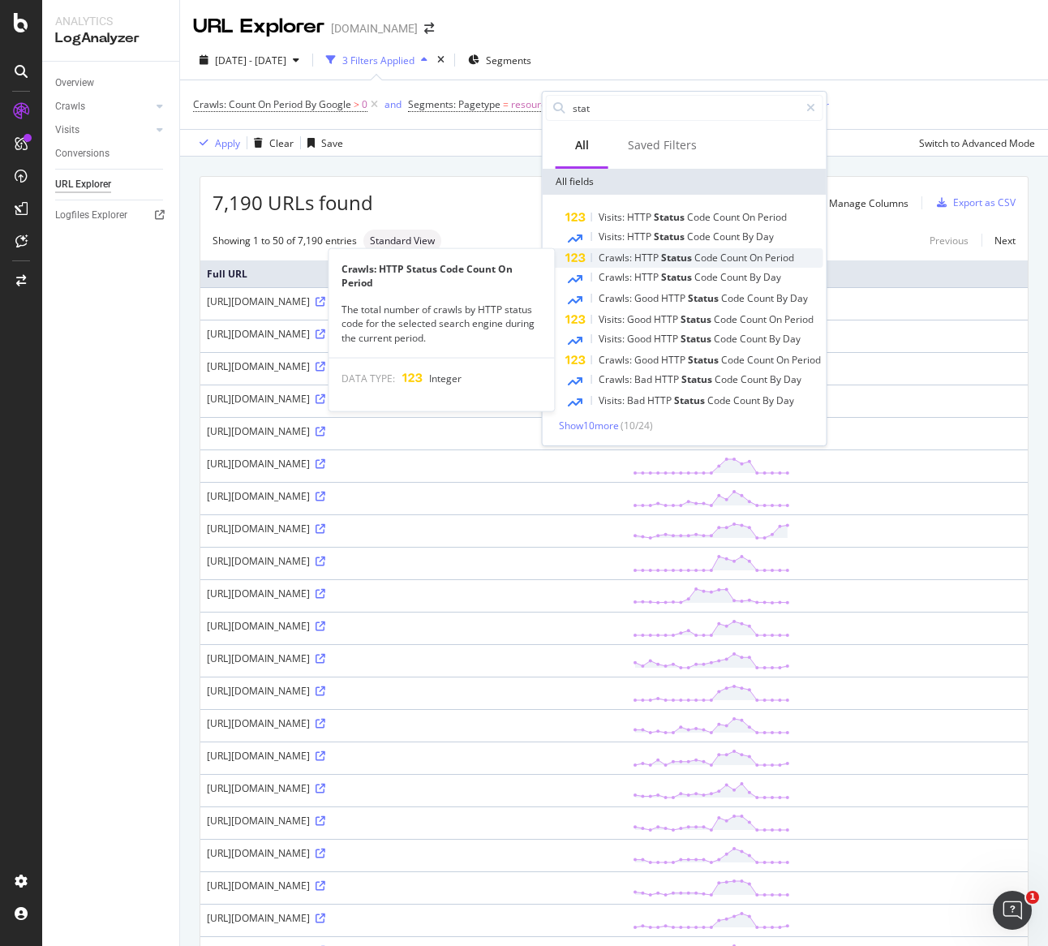
type input "stat"
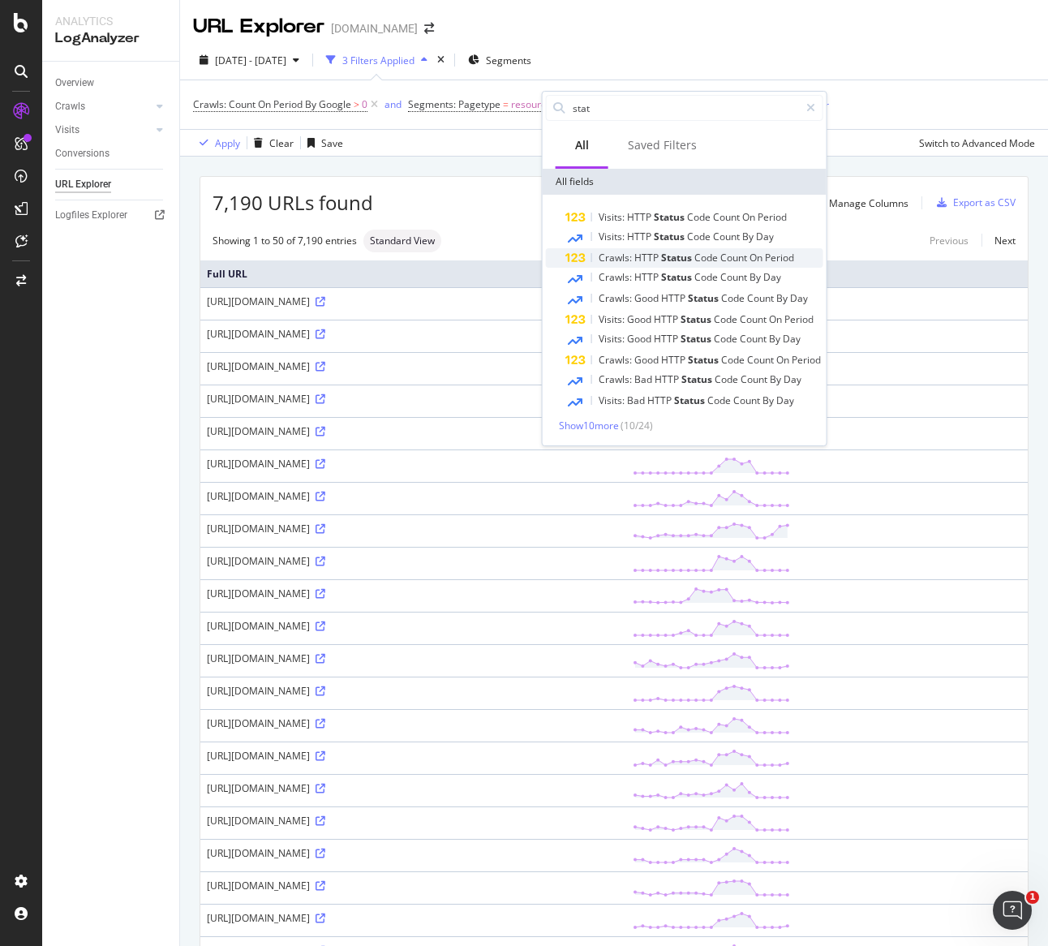
click at [728, 259] on span "Count" at bounding box center [734, 258] width 29 height 14
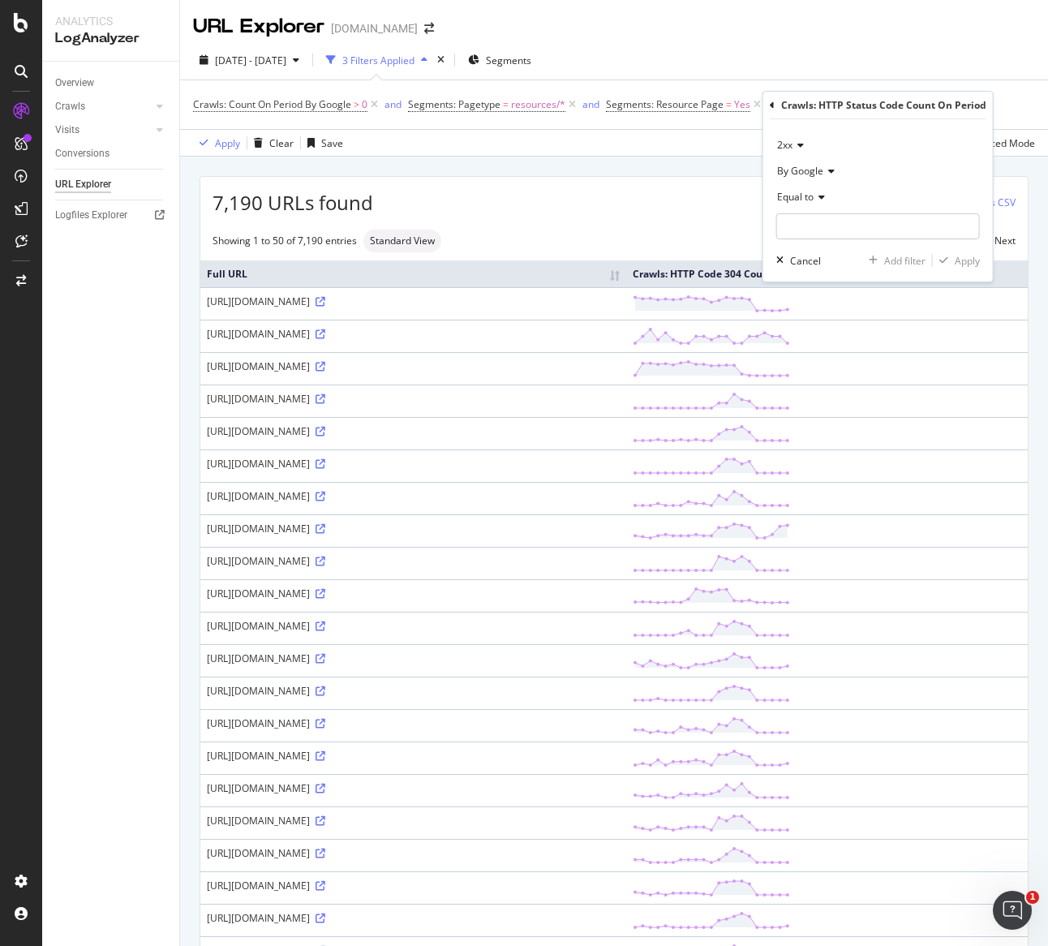
click at [801, 150] on div "2xx" at bounding box center [878, 145] width 204 height 26
click at [814, 194] on div "3xx" at bounding box center [867, 199] width 174 height 21
click at [822, 195] on icon at bounding box center [819, 197] width 11 height 10
click at [822, 200] on icon at bounding box center [819, 197] width 11 height 10
click at [827, 217] on input "number" at bounding box center [878, 226] width 204 height 26
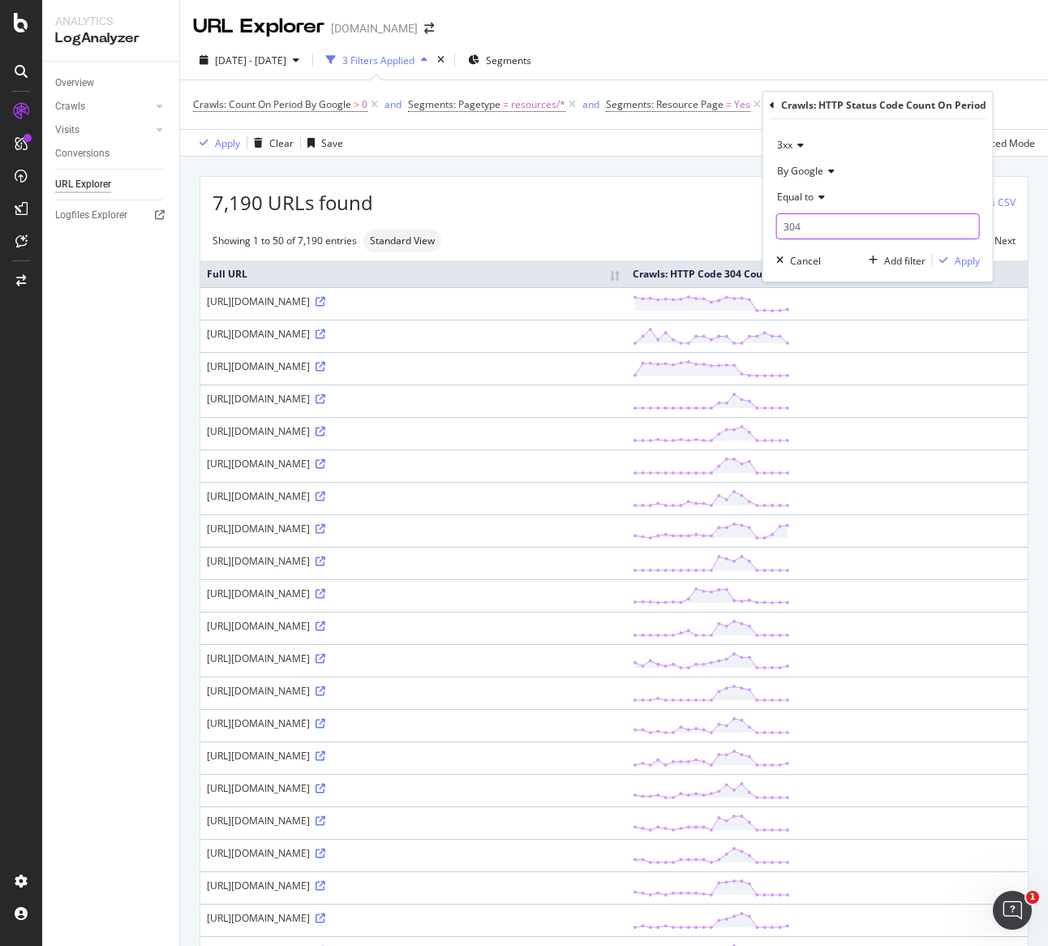
type input "304"
click at [977, 254] on div "Apply" at bounding box center [967, 261] width 25 height 14
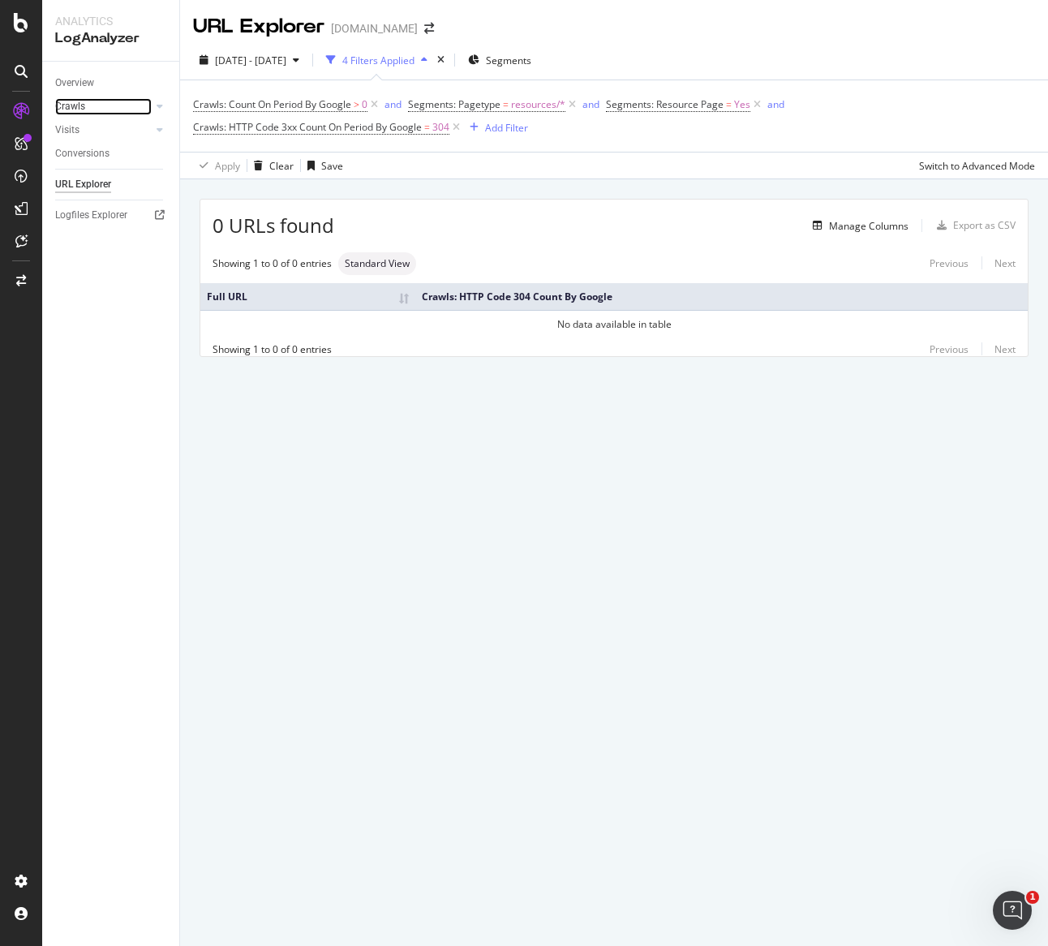
click at [92, 113] on link "Crawls" at bounding box center [103, 106] width 97 height 17
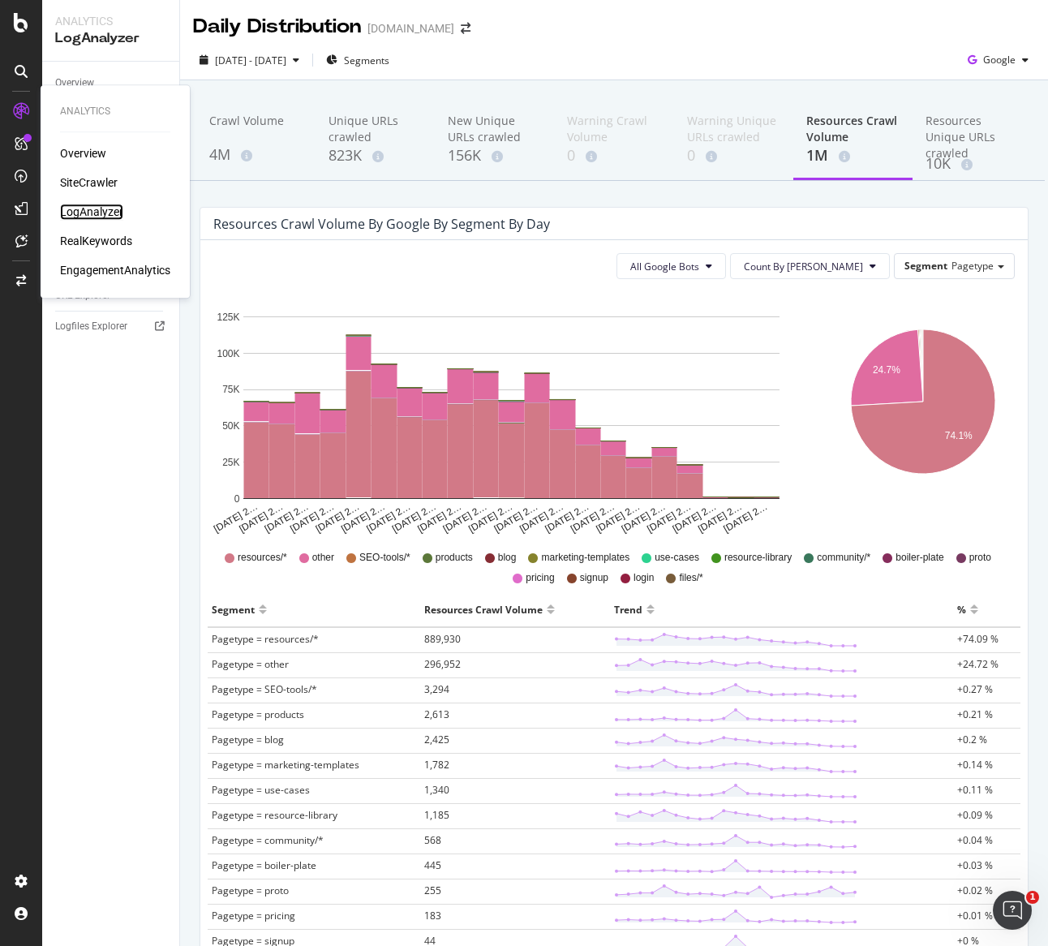
click at [108, 209] on div "LogAnalyzer" at bounding box center [91, 212] width 63 height 16
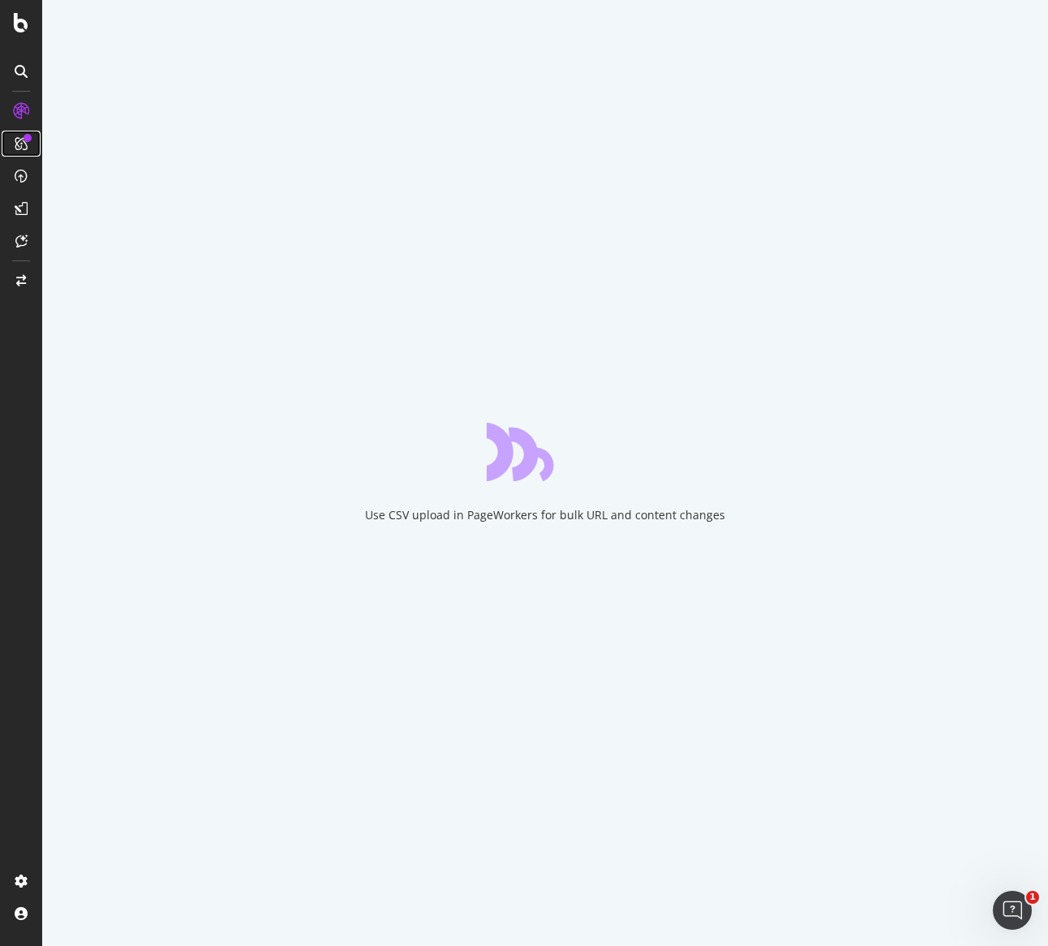
click at [28, 134] on div at bounding box center [28, 138] width 8 height 8
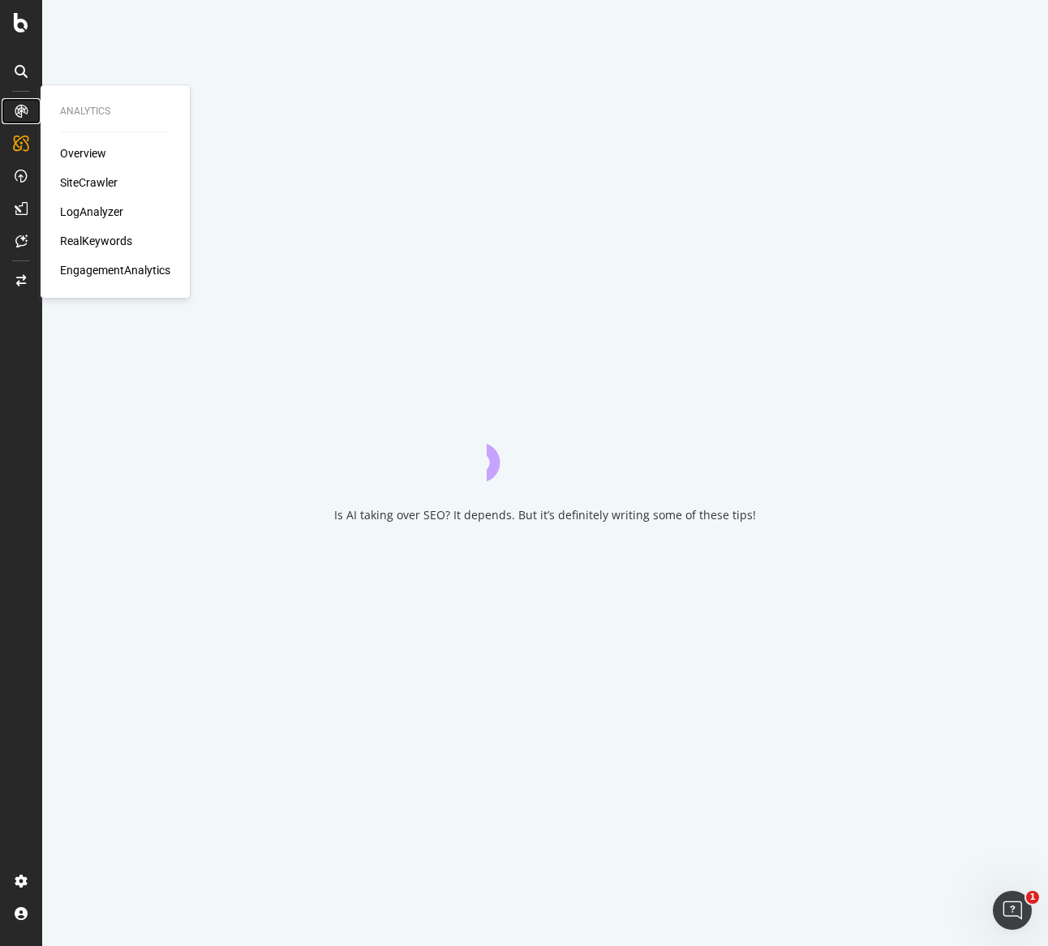
click at [21, 101] on div at bounding box center [21, 111] width 26 height 26
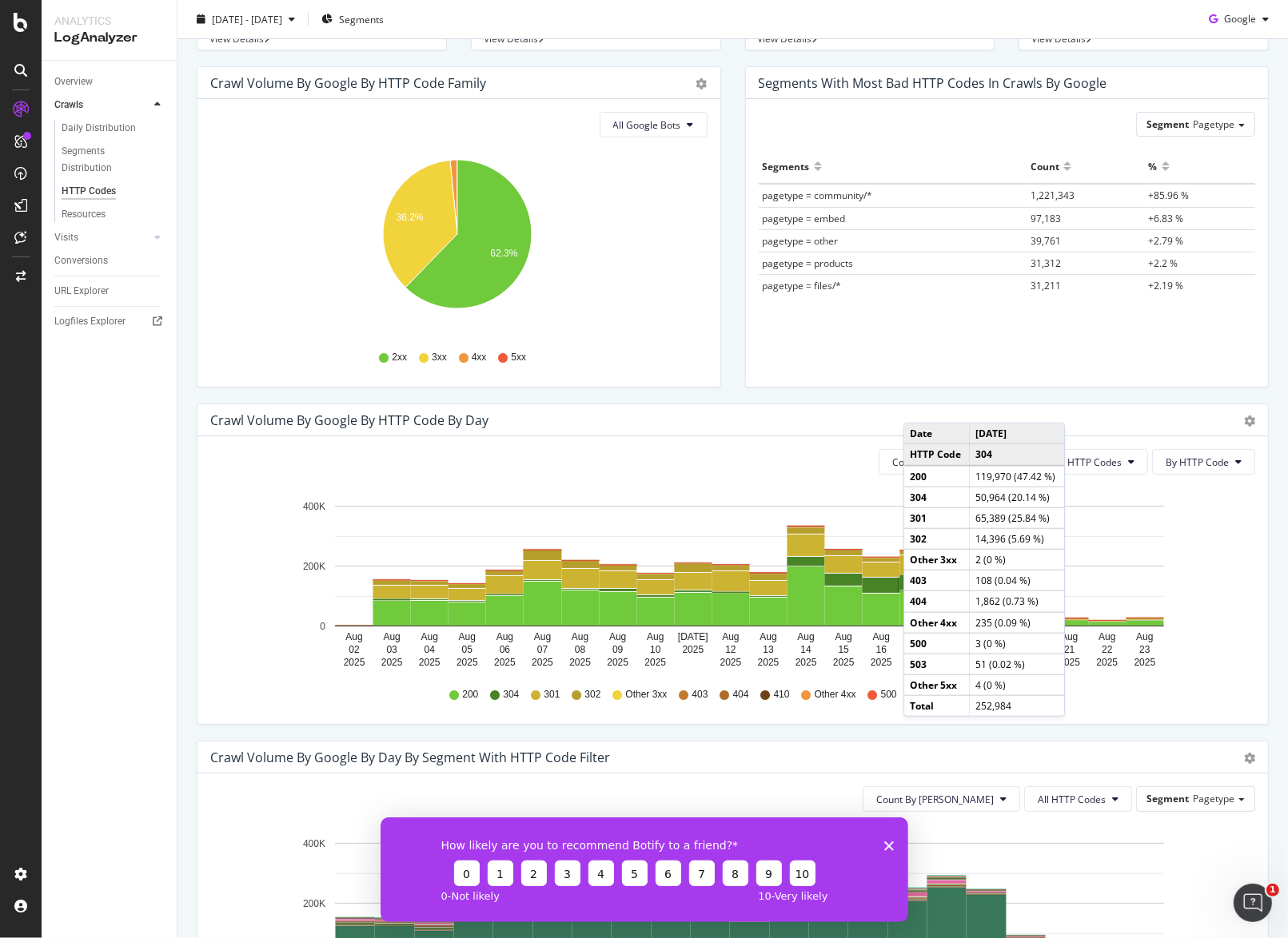
scroll to position [168, 0]
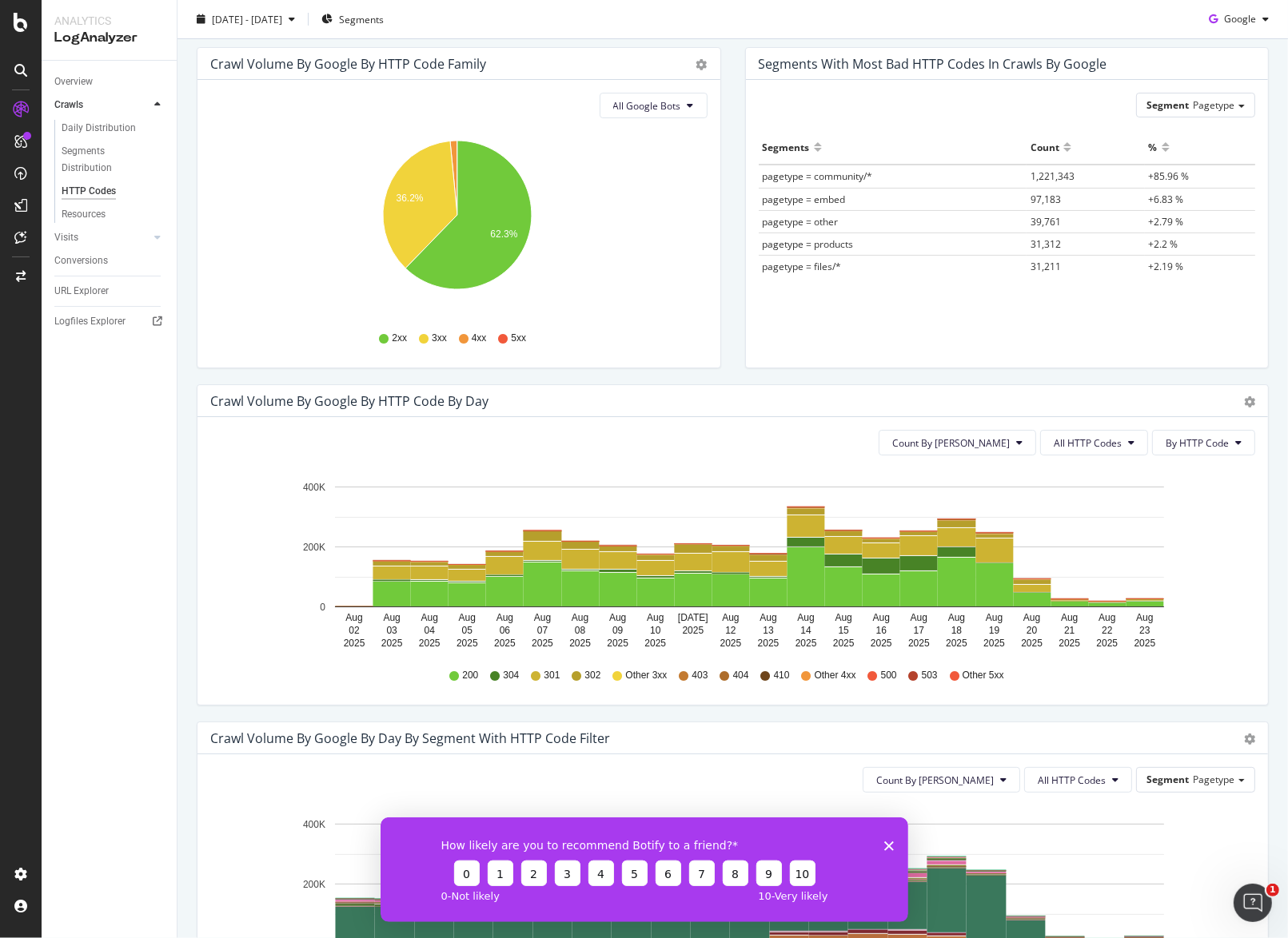
click at [493, 675] on icon at bounding box center [495, 676] width 10 height 10
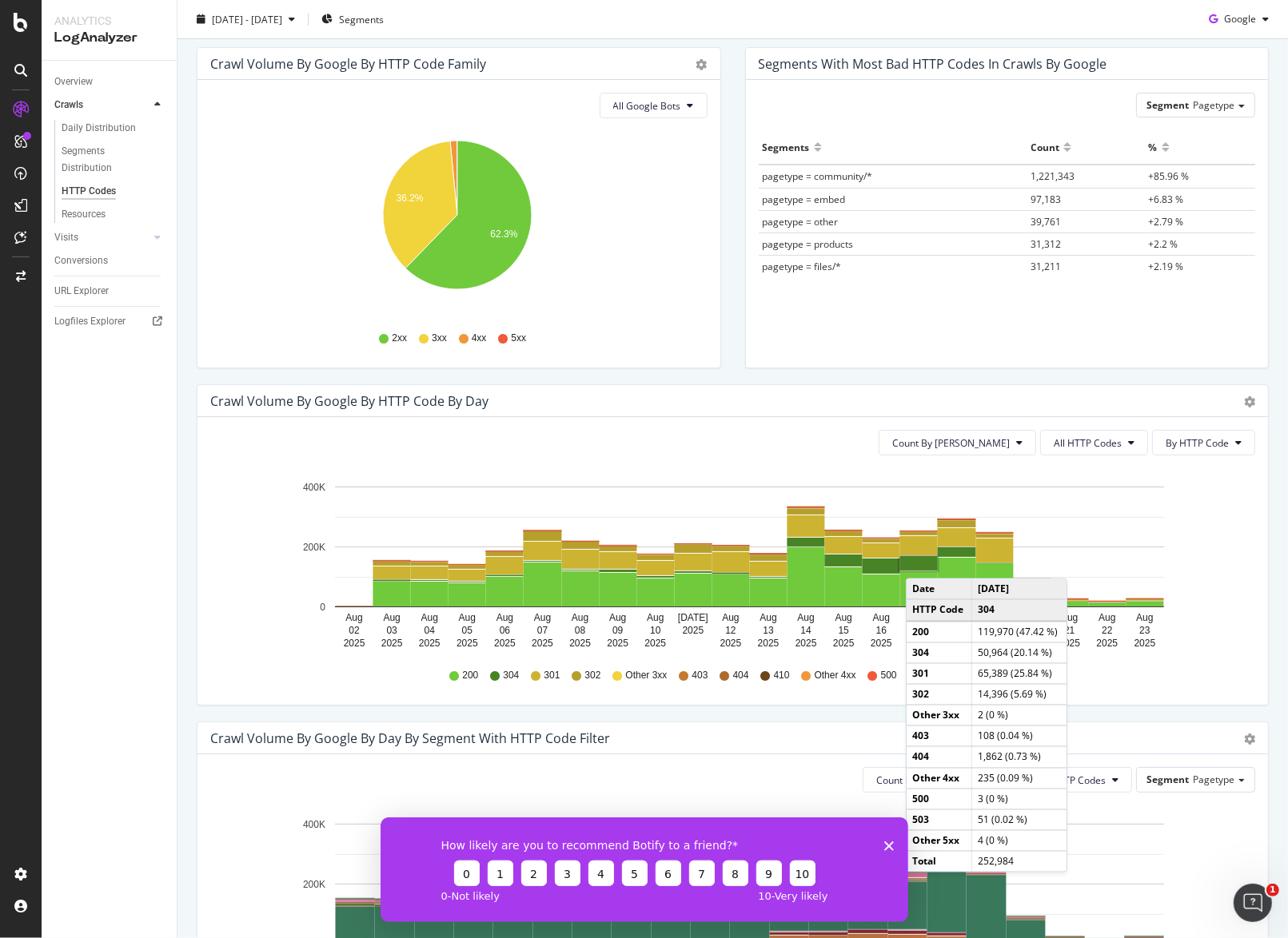
click at [921, 562] on rect "A chart." at bounding box center [918, 564] width 37 height 15
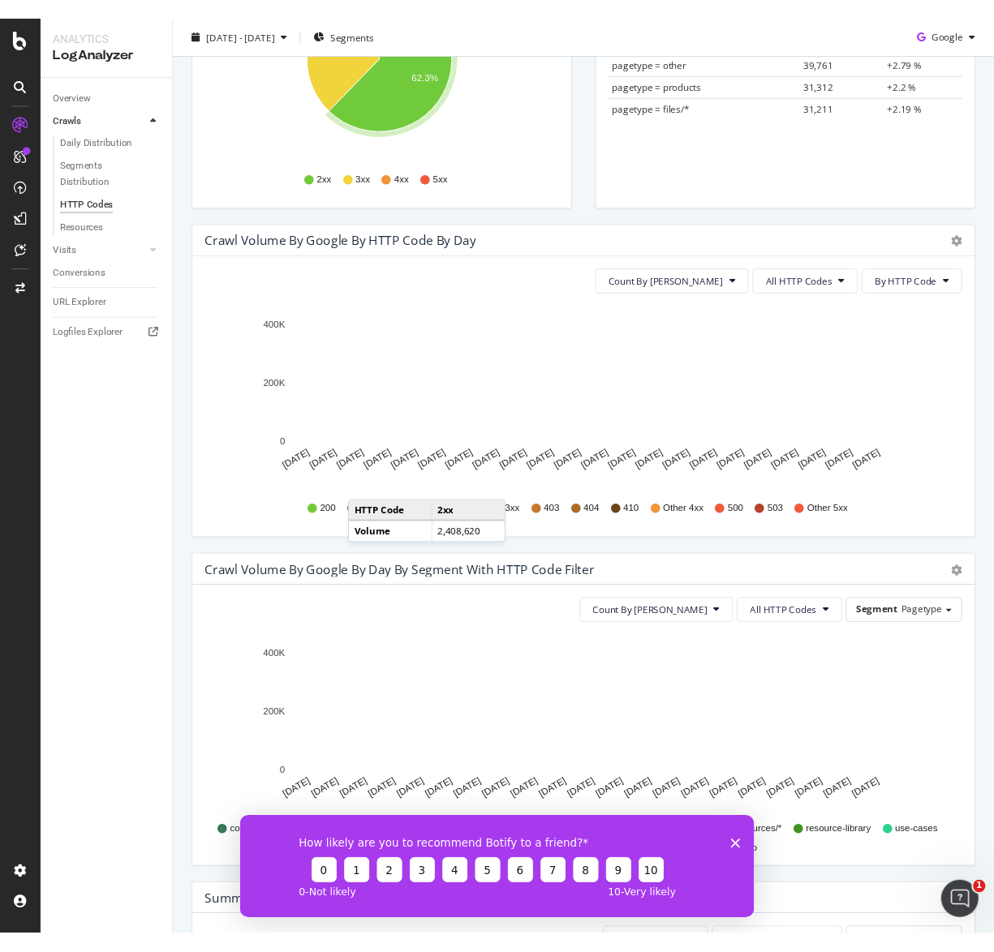
scroll to position [396, 0]
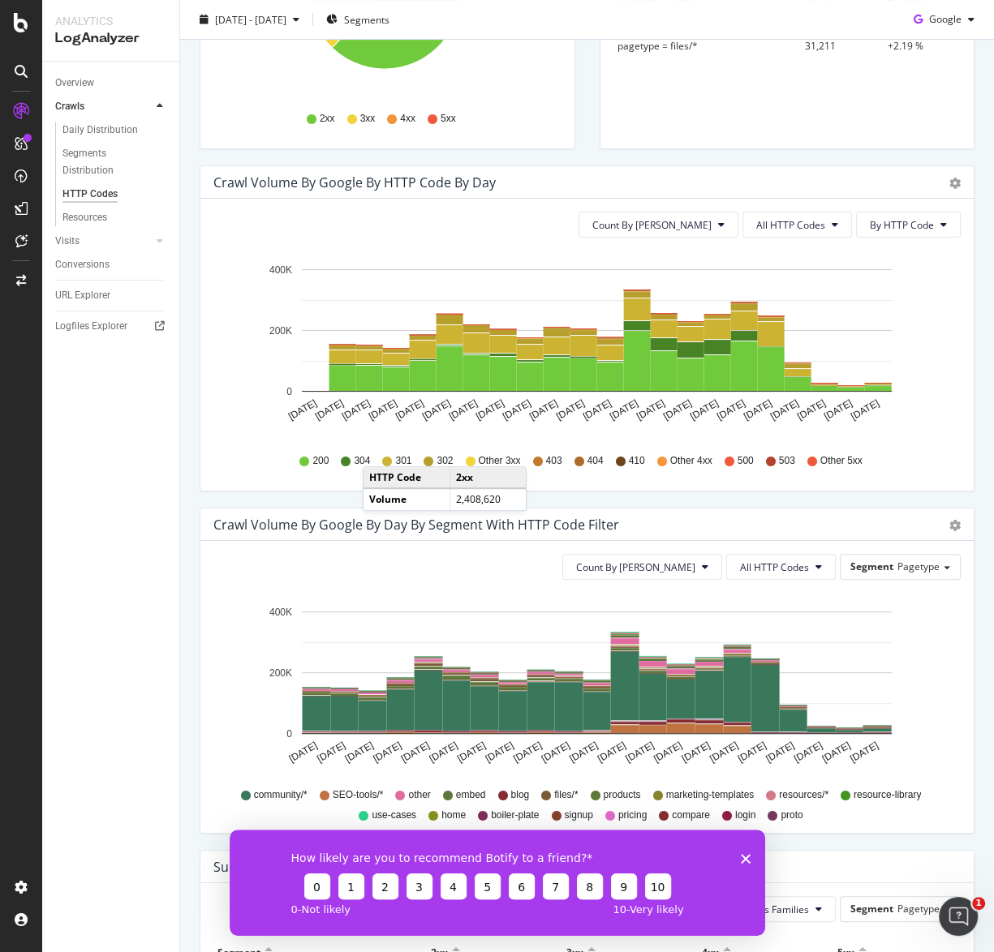
click at [309, 511] on div "Crawl Volume by google by Day by Segment with HTTP Code Filter Timeline (by Val…" at bounding box center [586, 525] width 773 height 32
click at [342, 462] on icon at bounding box center [346, 462] width 10 height 10
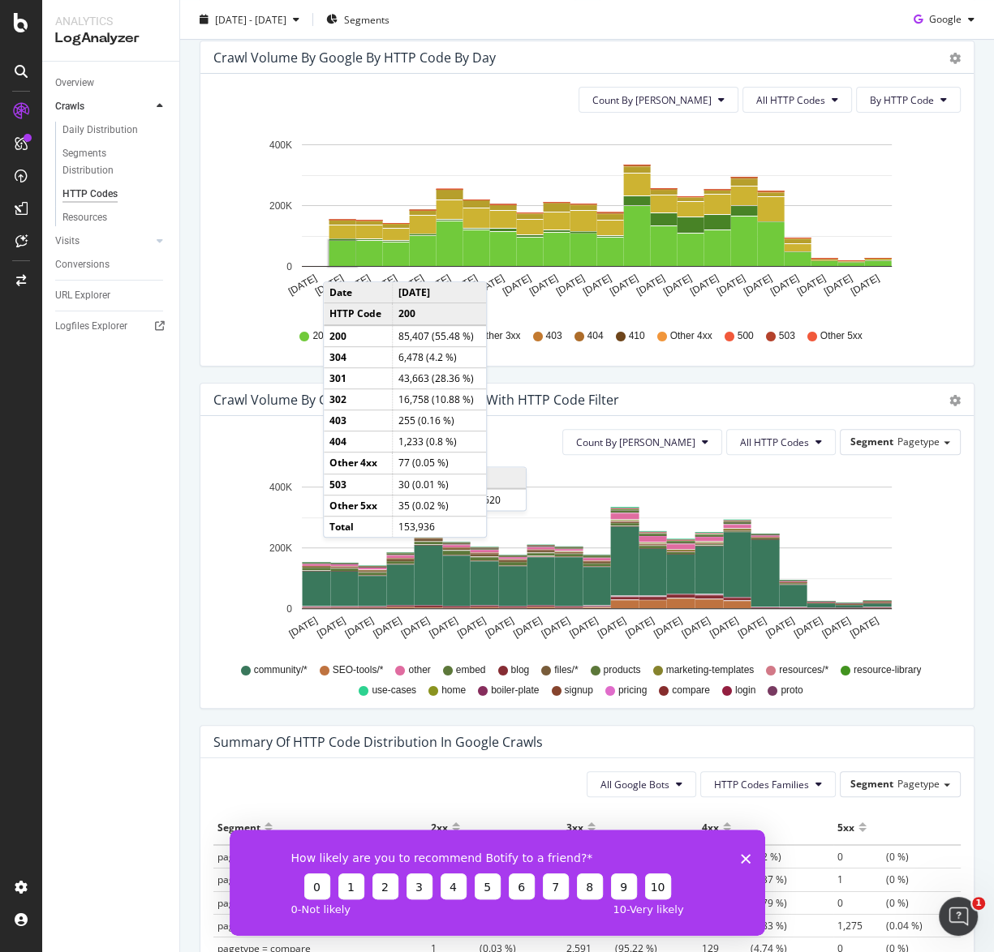
scroll to position [522, 0]
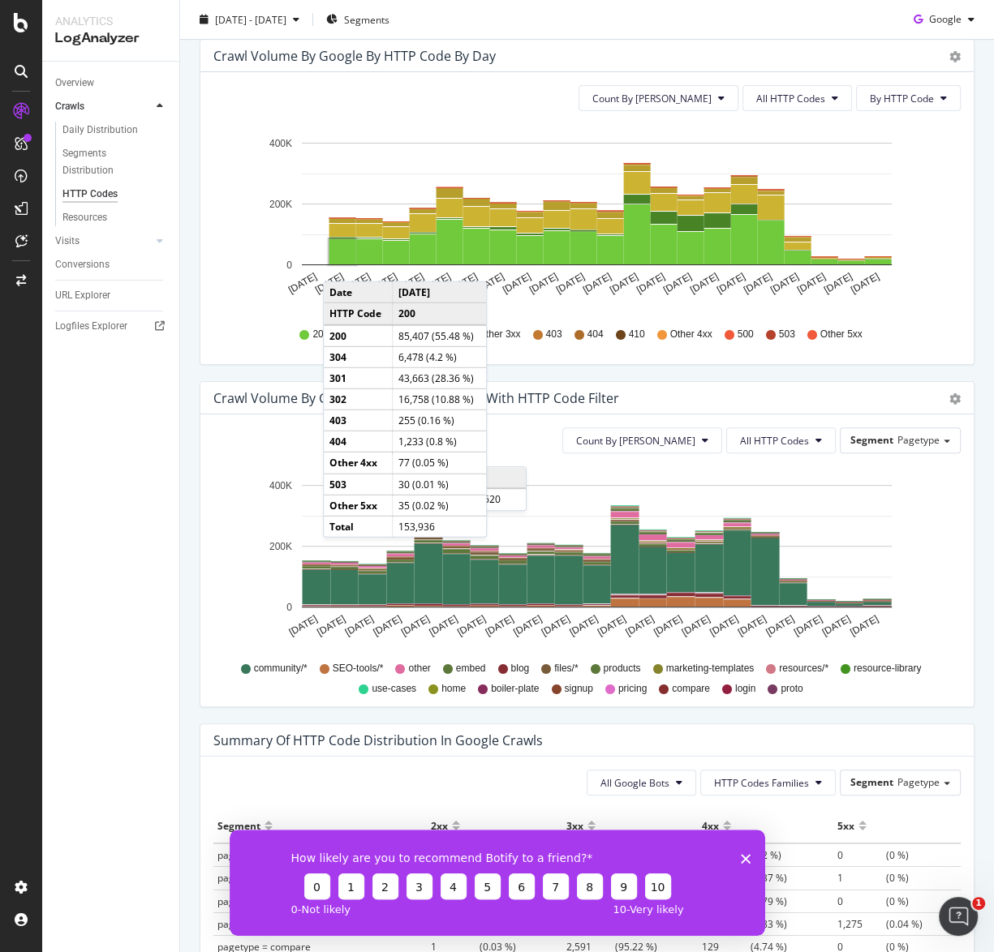
click at [543, 406] on div "Crawl Volume by google by Day by Segment with HTTP Code Filter Timeline (by Val…" at bounding box center [586, 398] width 773 height 32
click at [441, 300] on td "[DATE]" at bounding box center [440, 292] width 94 height 21
click at [582, 354] on div "Count By Day All HTTP Codes By HTTP Code Hold CMD (⌘) while clicking to filter …" at bounding box center [586, 218] width 773 height 292
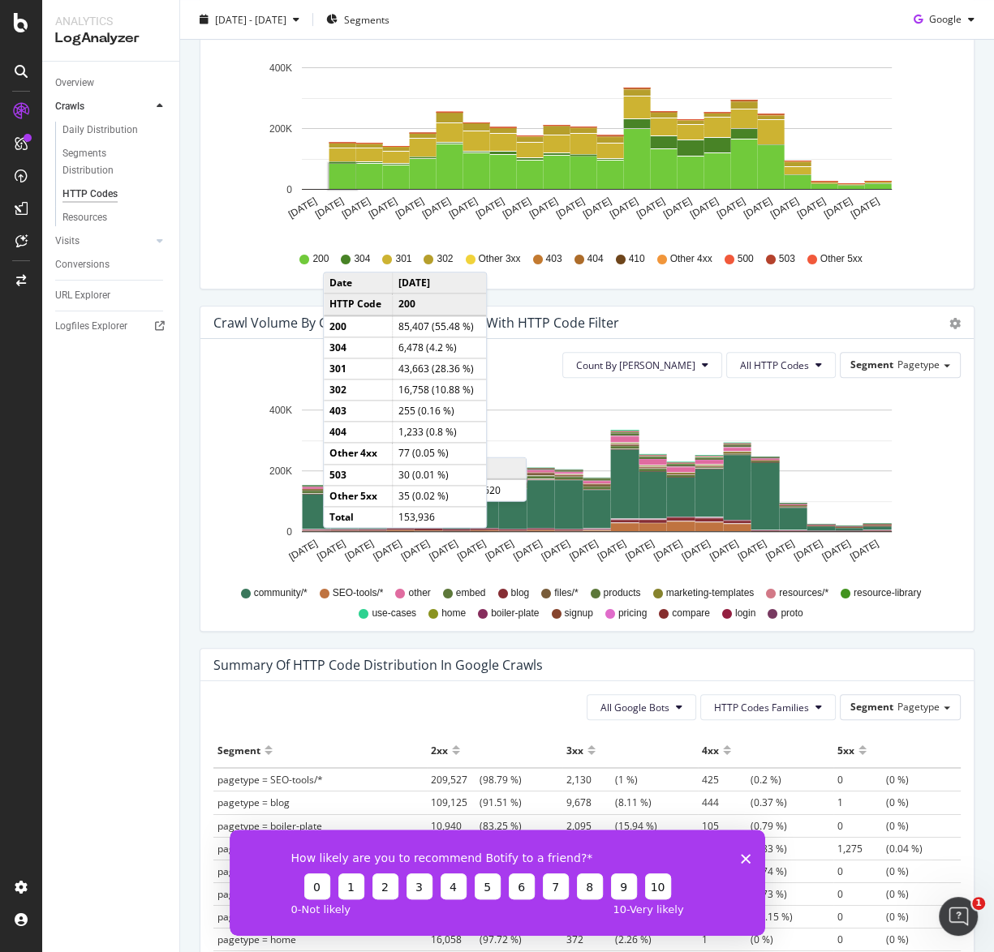
scroll to position [588, 0]
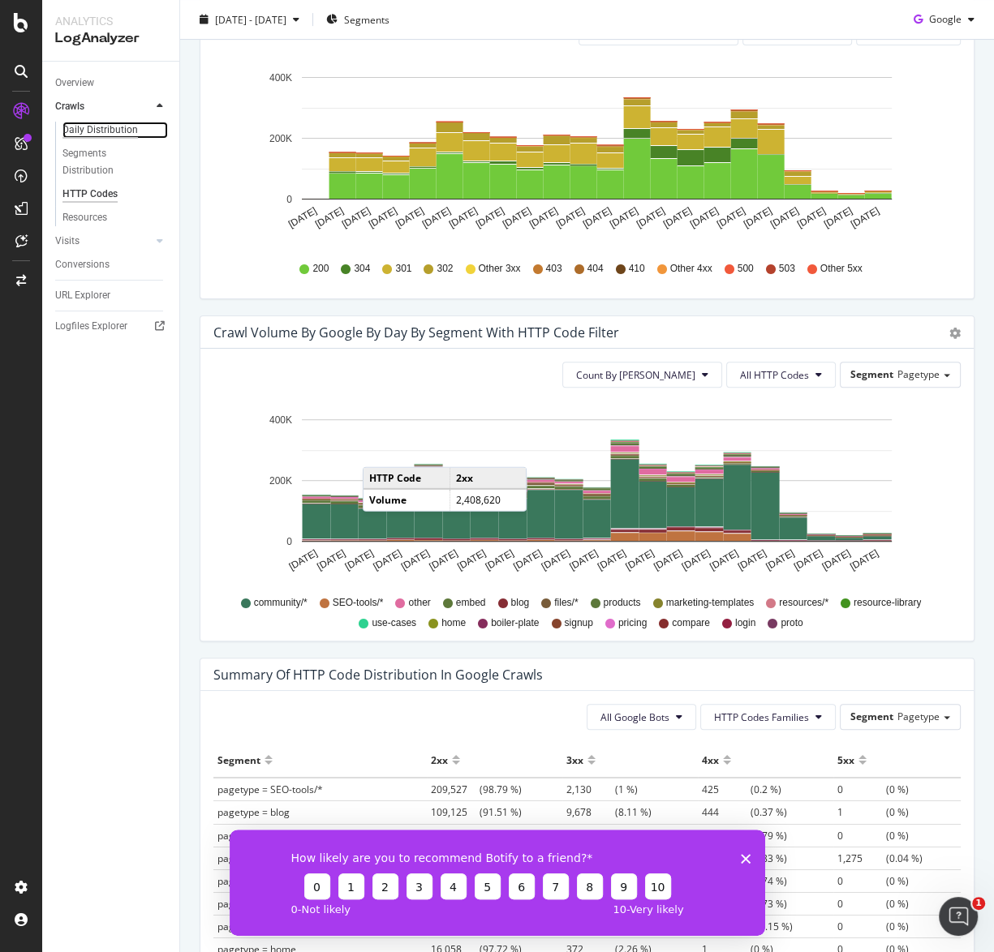
click at [99, 127] on div "Daily Distribution" at bounding box center [99, 130] width 75 height 17
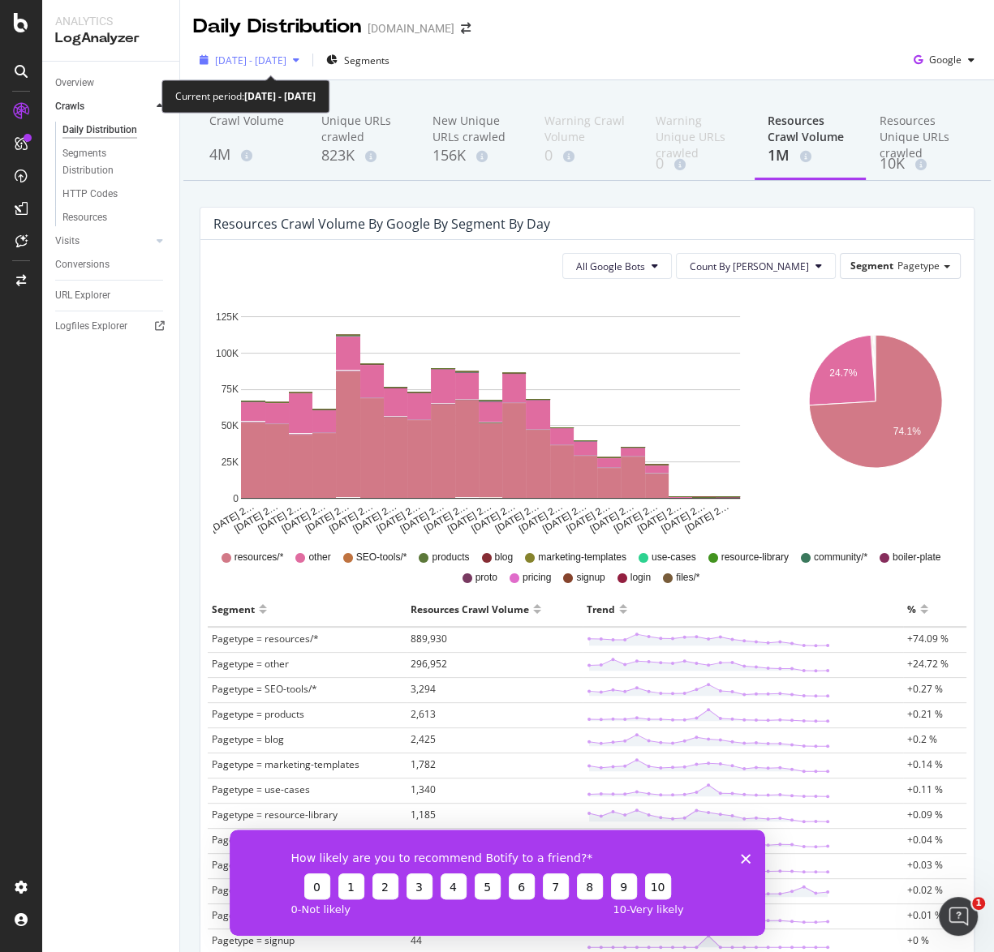
click at [286, 56] on span "[DATE] - [DATE]" at bounding box center [250, 61] width 71 height 14
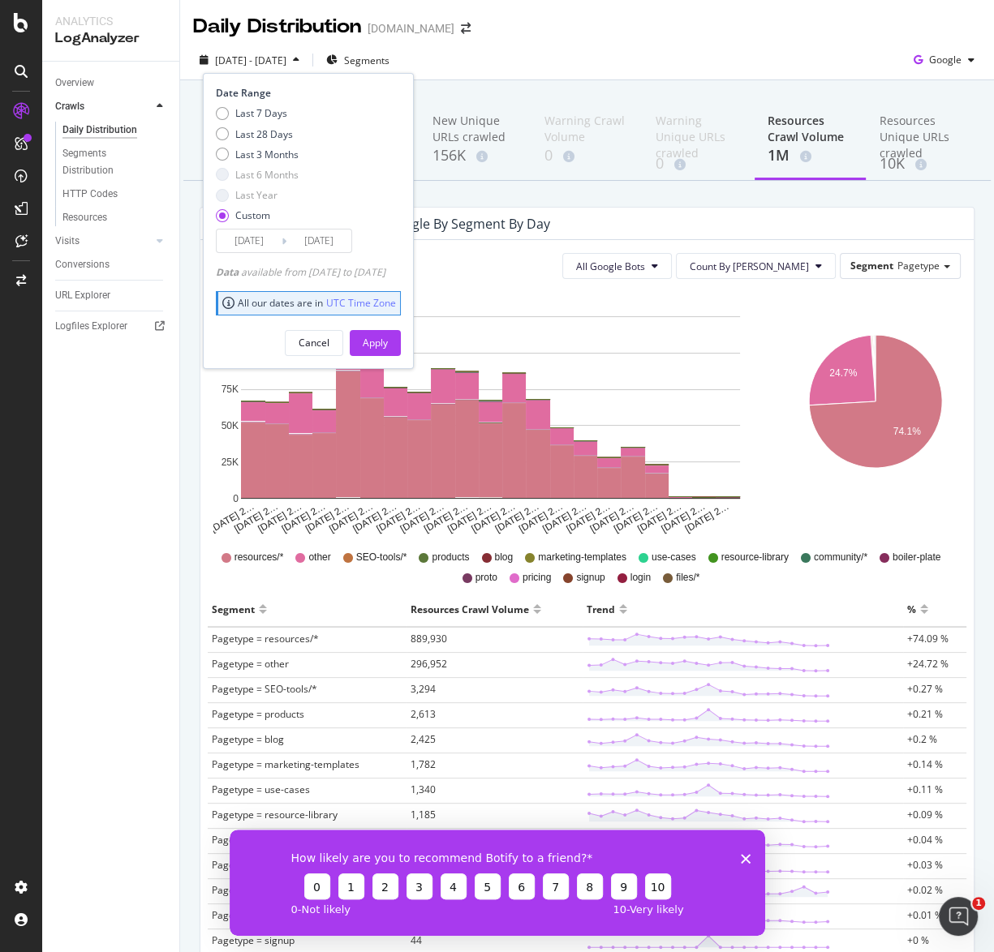
click at [620, 62] on div "2025 Aug. 3rd - Aug. 23rd Segments Date Range Last 7 Days Last 28 Days Last 3 M…" at bounding box center [587, 63] width 814 height 32
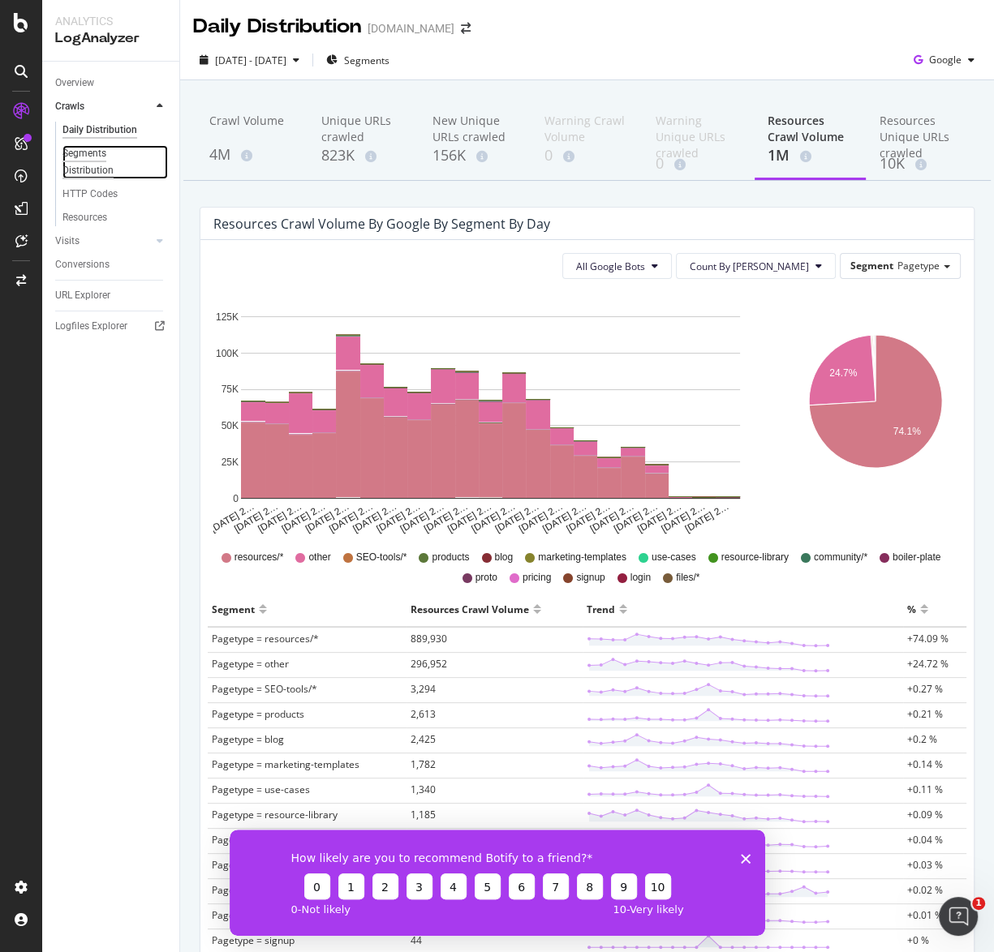
click at [110, 154] on div "Segments Distribution" at bounding box center [107, 162] width 90 height 34
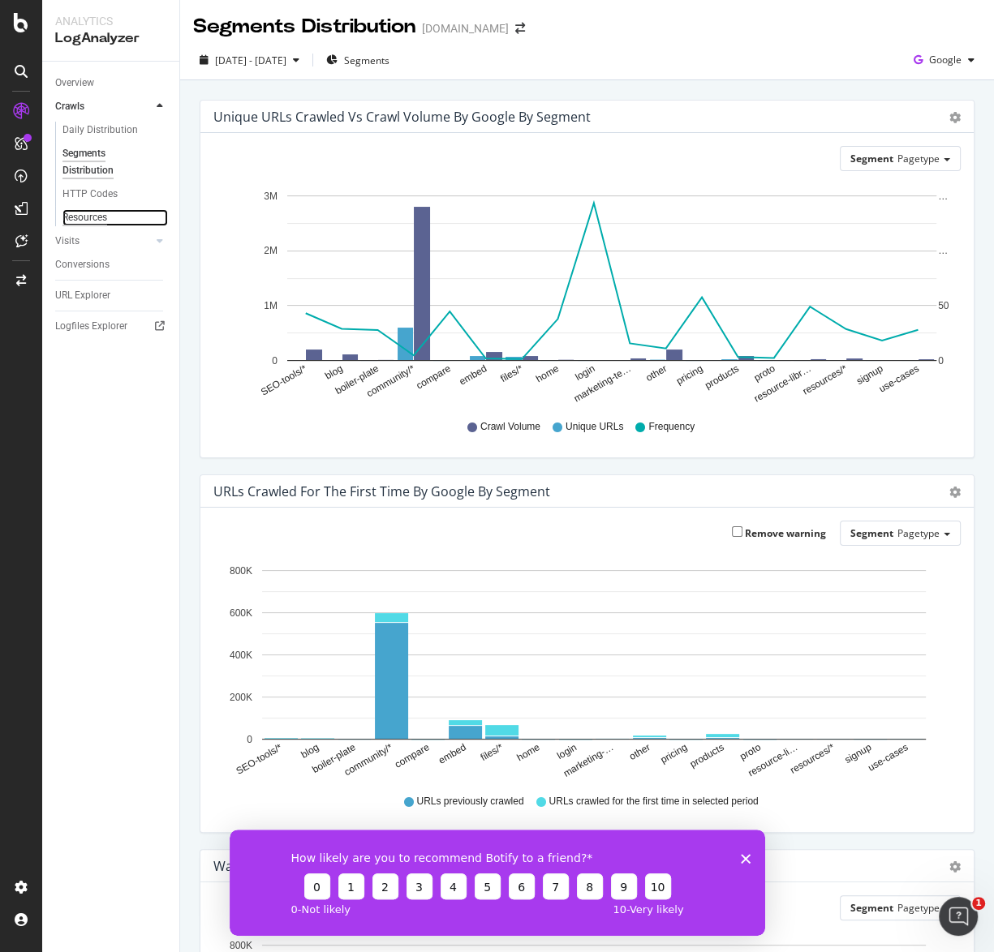
click at [93, 211] on div "Resources" at bounding box center [84, 217] width 45 height 17
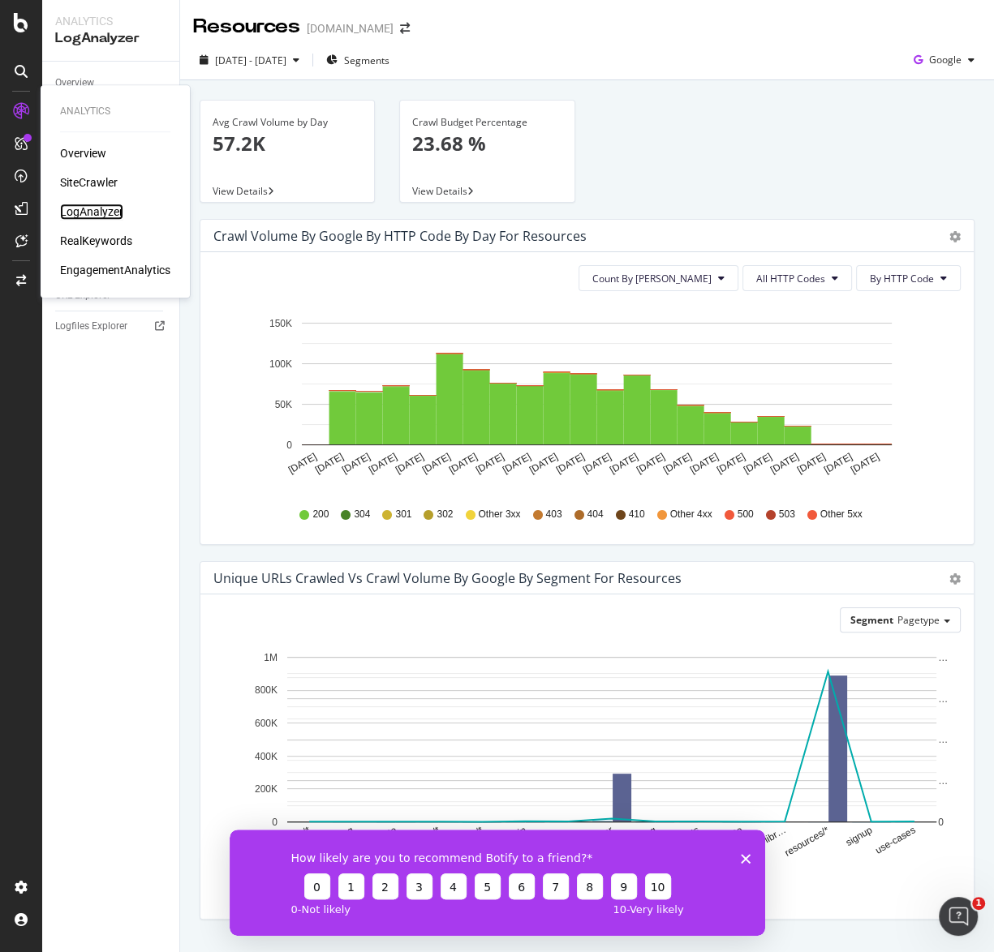
click at [82, 214] on div "LogAnalyzer" at bounding box center [91, 212] width 63 height 16
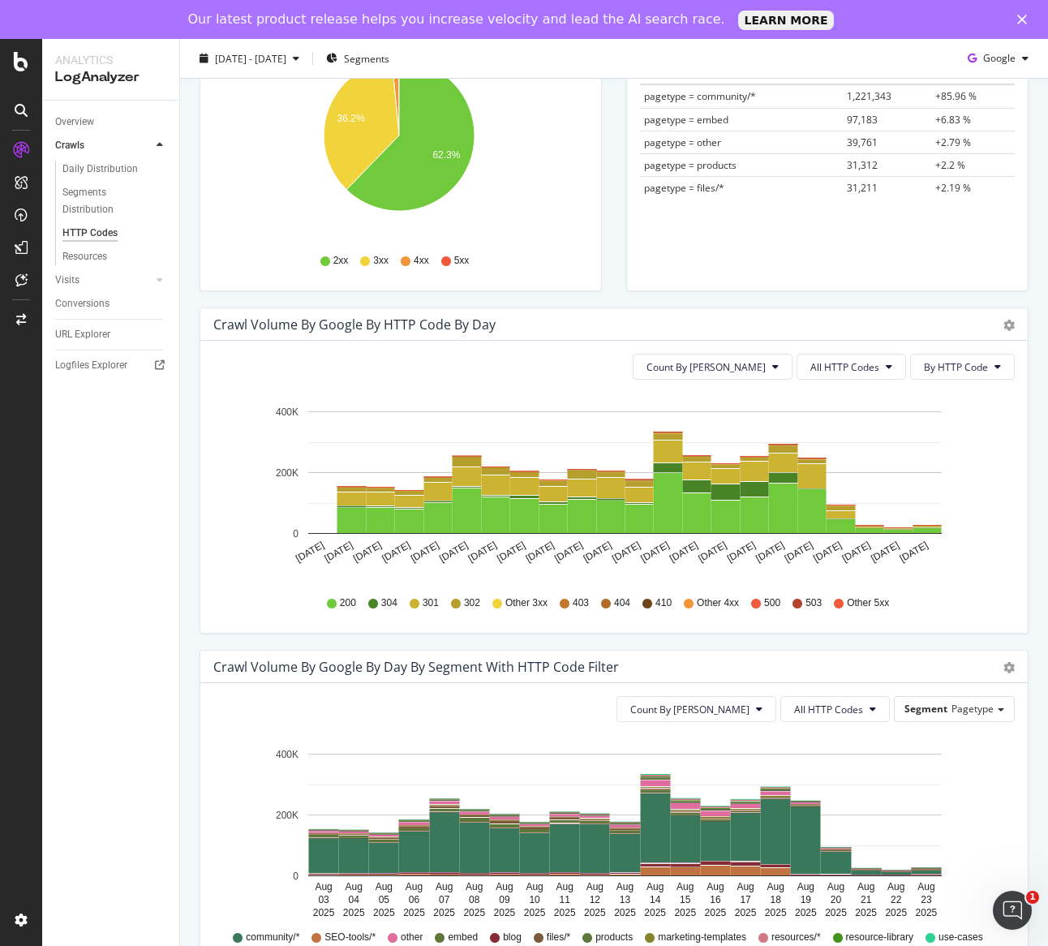
scroll to position [292, 0]
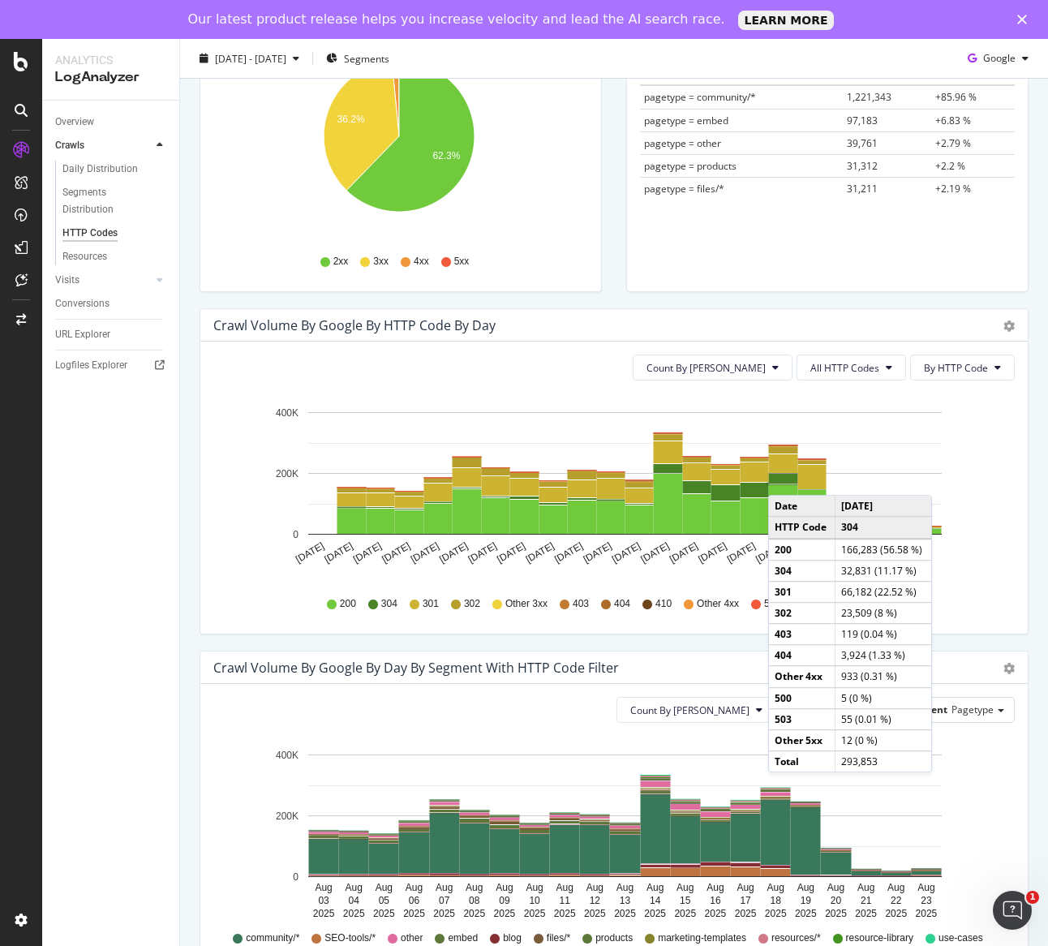
click at [784, 478] on rect "A chart." at bounding box center [783, 479] width 29 height 10
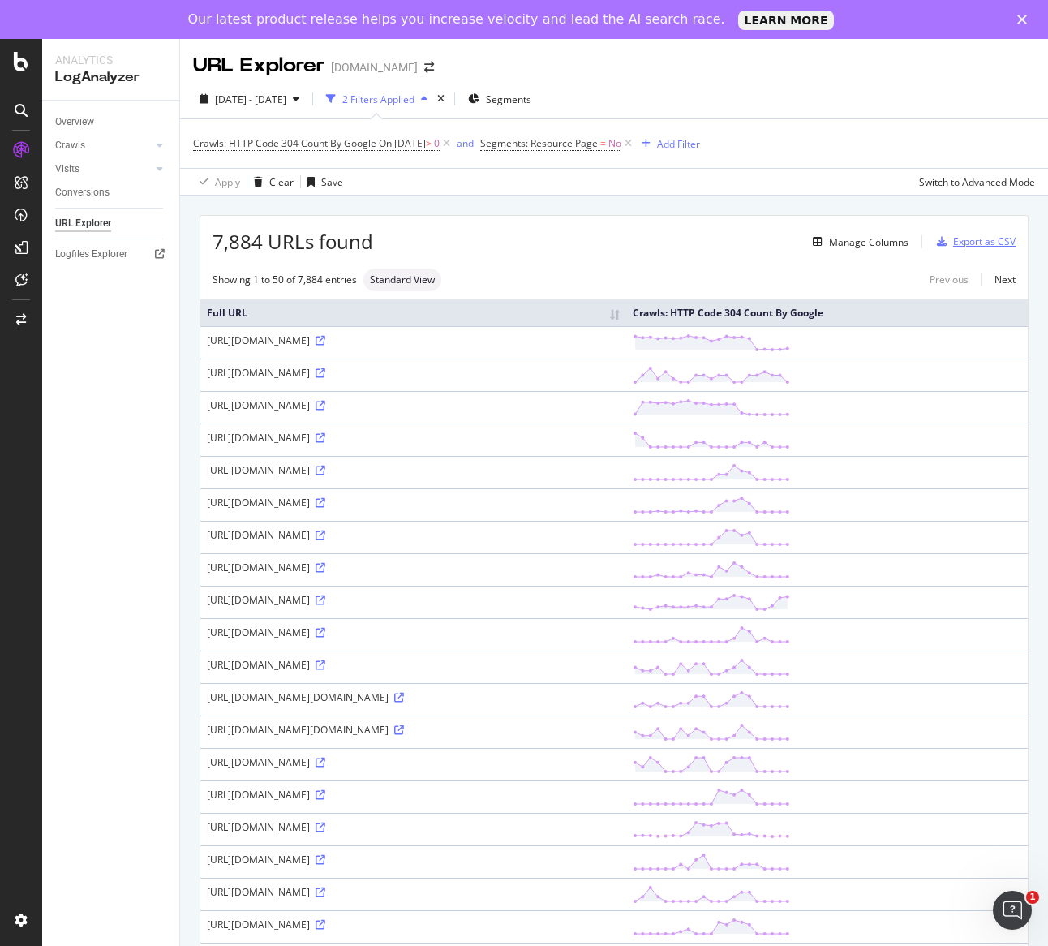
click at [973, 236] on div "Export as CSV" at bounding box center [984, 241] width 62 height 14
click at [954, 239] on div "Export as CSV" at bounding box center [984, 241] width 62 height 14
